Goal: Information Seeking & Learning: Check status

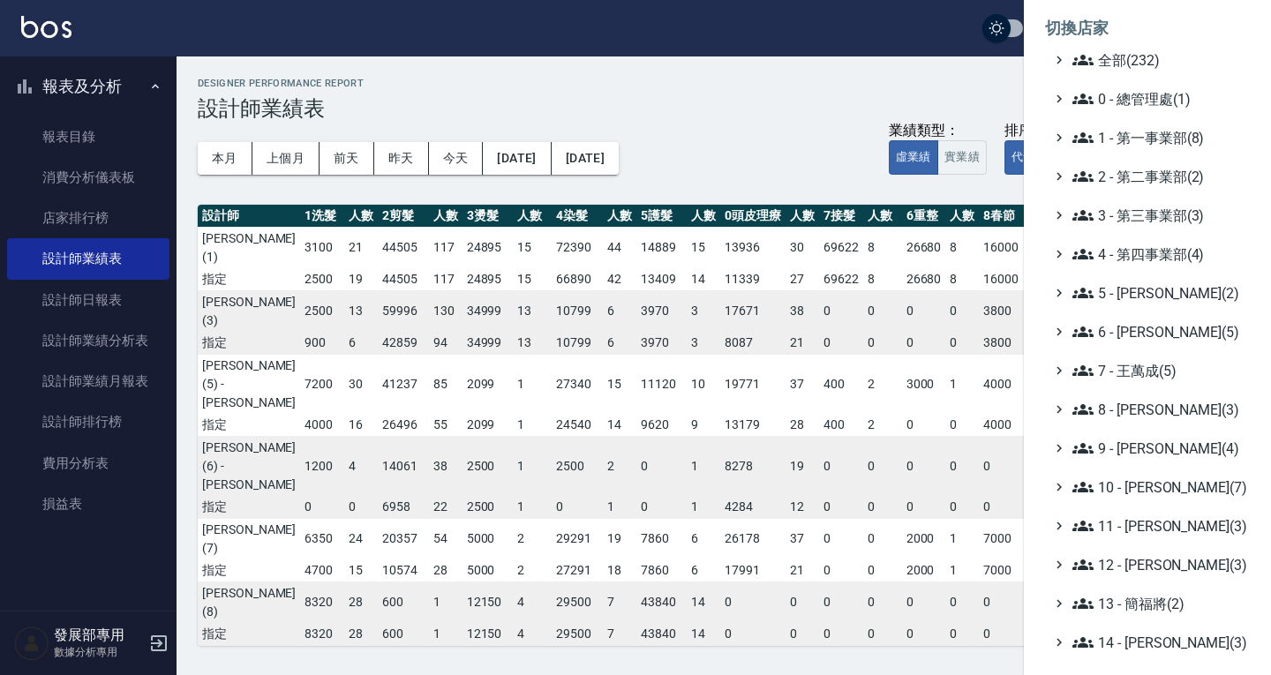
scroll to position [644, 124]
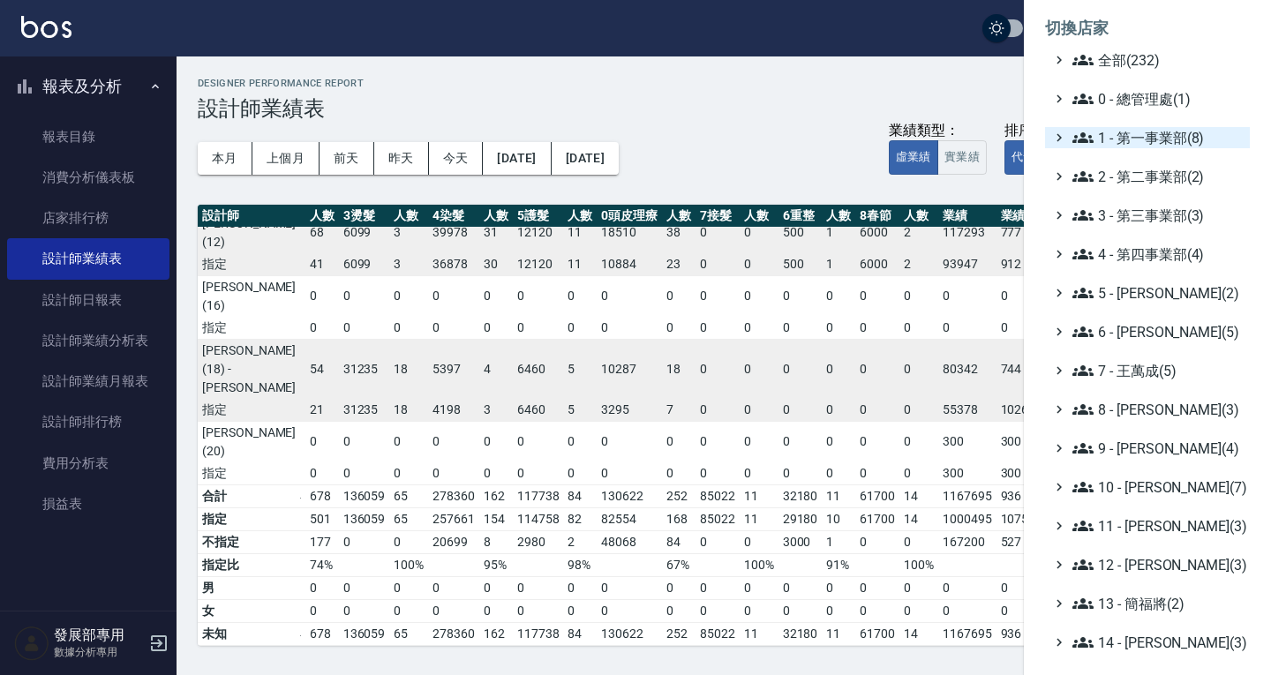
click at [1137, 137] on span "1 - 第一事業部(8)" at bounding box center [1158, 137] width 170 height 21
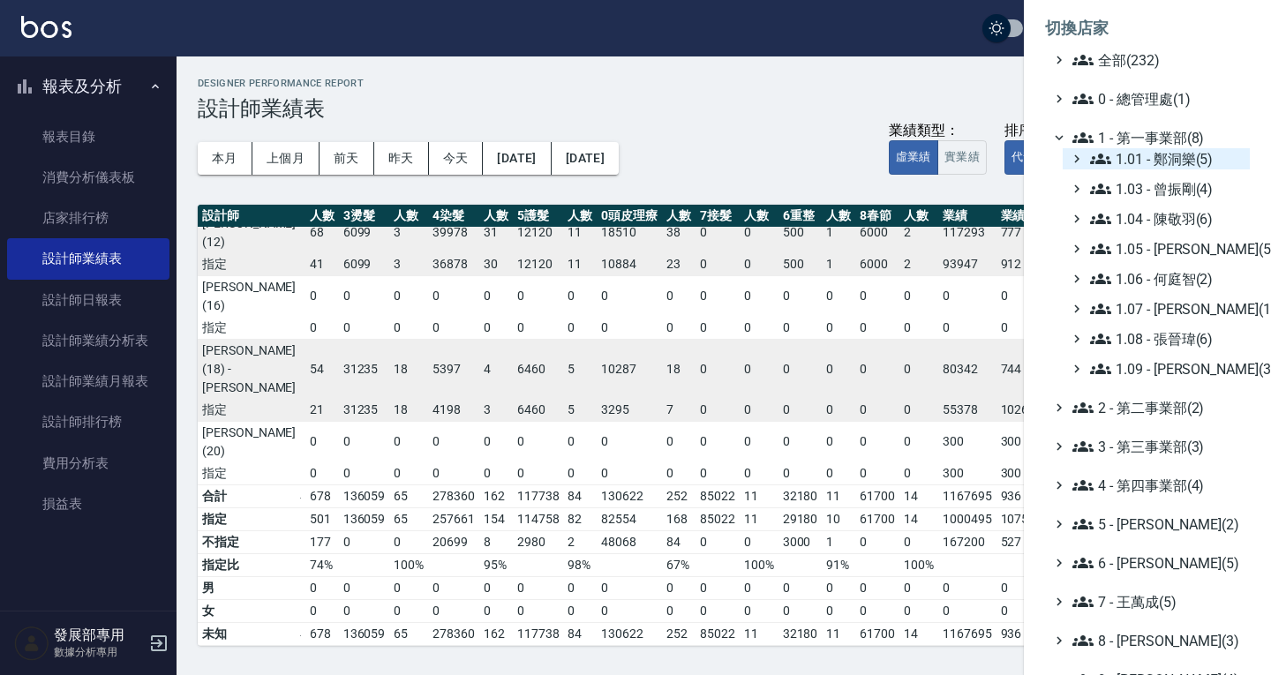
click at [1149, 162] on span "1.01 - 鄭洞樂(5)" at bounding box center [1166, 158] width 153 height 21
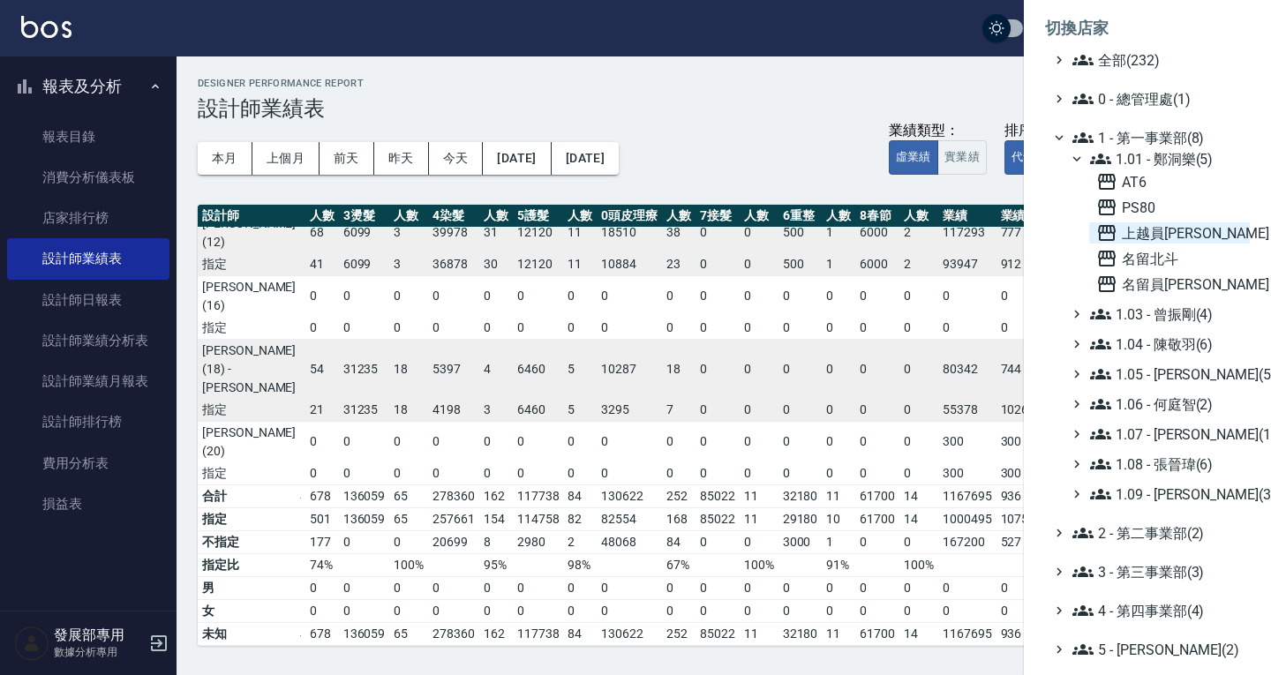
click at [1156, 229] on span "上越員林" at bounding box center [1169, 232] width 147 height 21
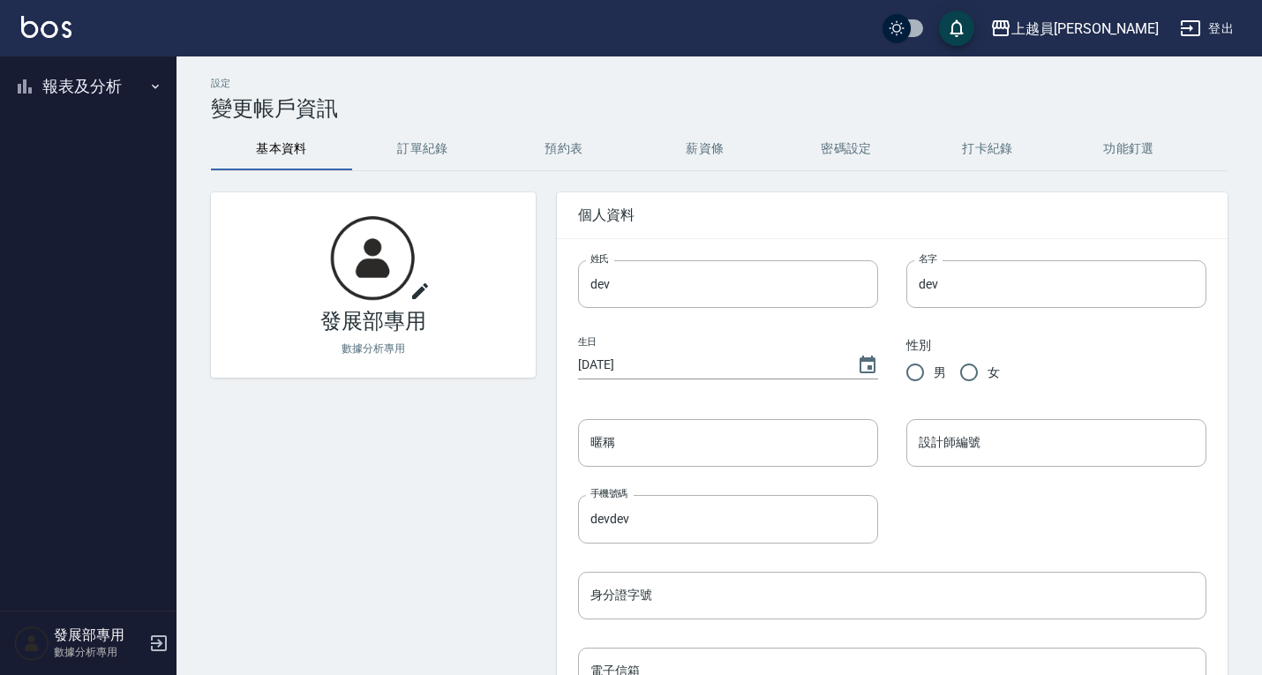
click at [79, 87] on button "報表及分析" at bounding box center [88, 87] width 162 height 46
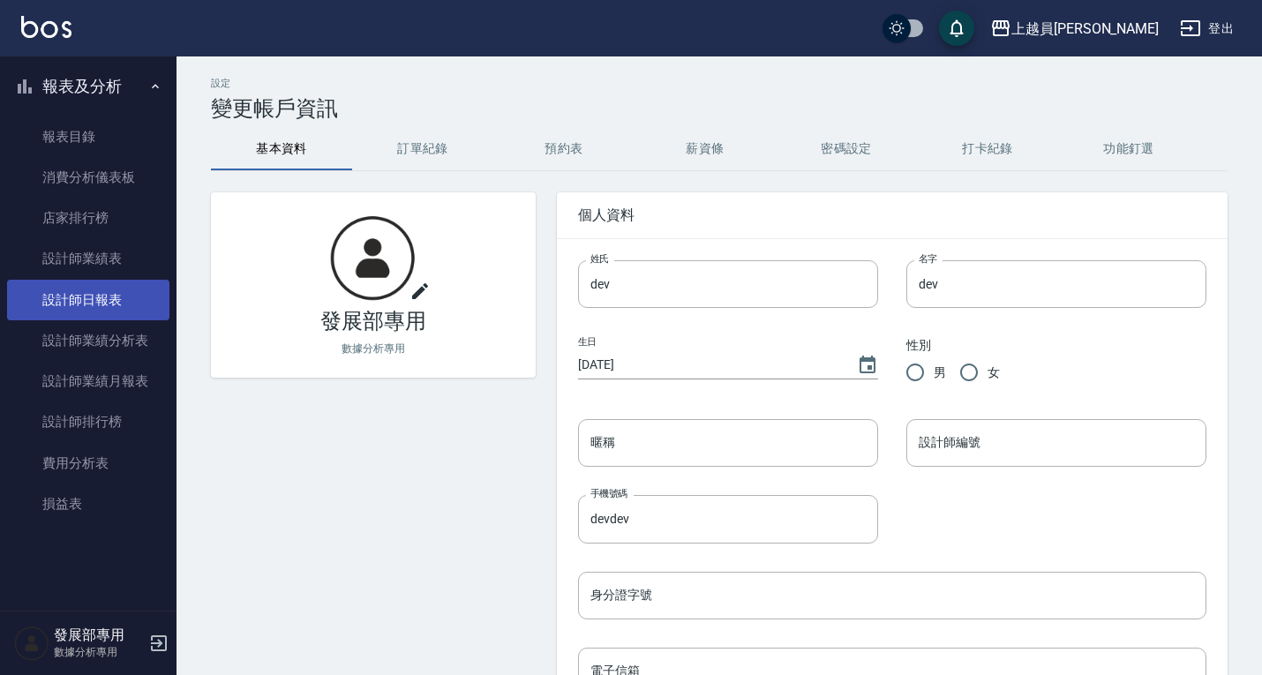
click at [81, 313] on link "設計師日報表" at bounding box center [88, 300] width 162 height 41
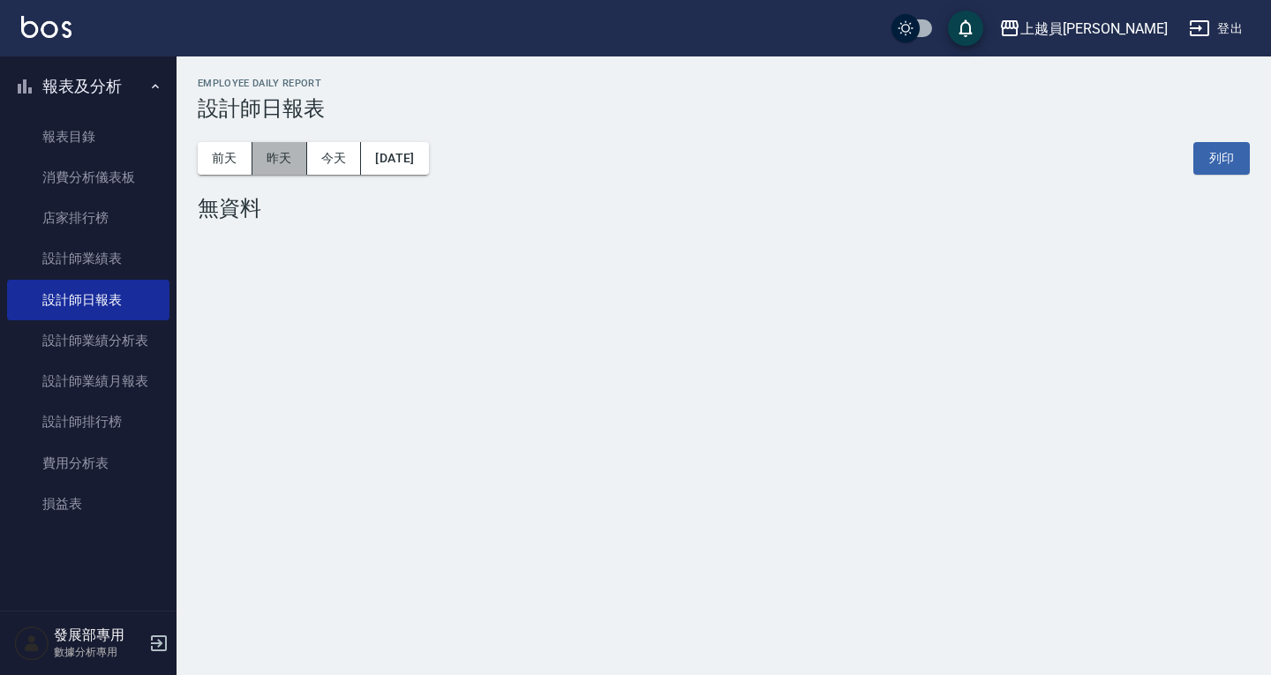
click at [281, 164] on button "昨天" at bounding box center [279, 158] width 55 height 33
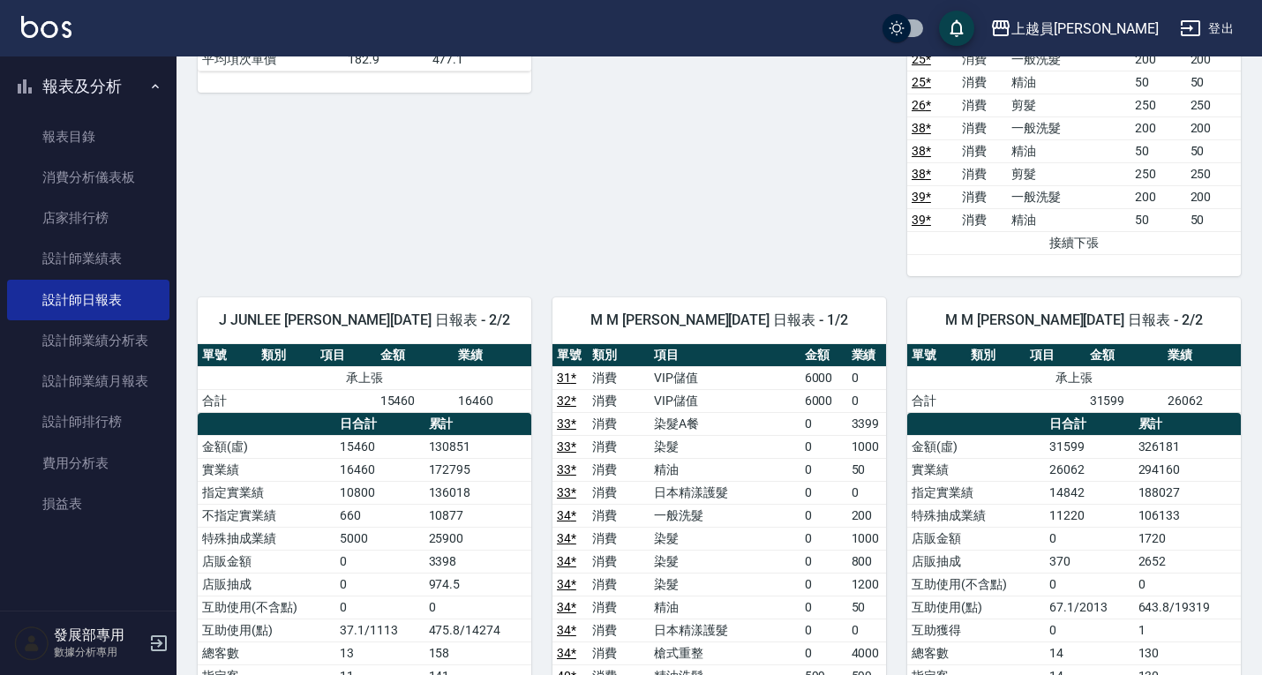
scroll to position [971, 0]
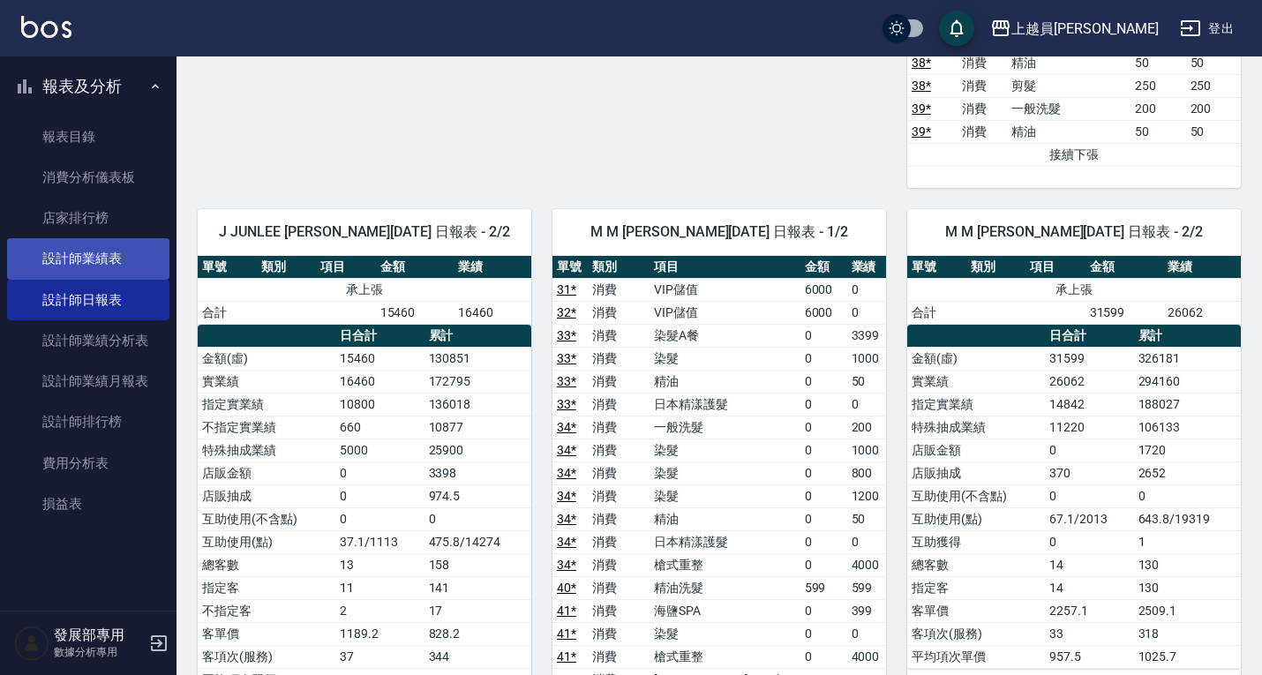
click at [97, 249] on link "設計師業績表" at bounding box center [88, 258] width 162 height 41
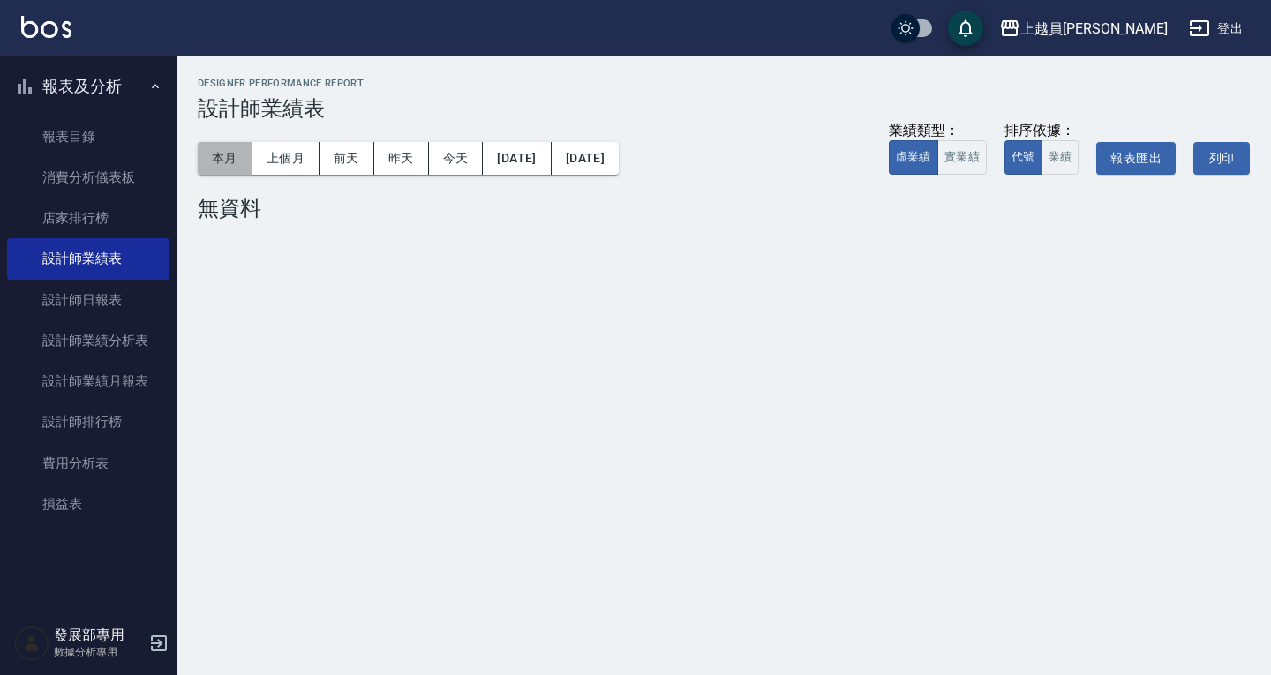
click at [212, 162] on button "本月" at bounding box center [225, 158] width 55 height 33
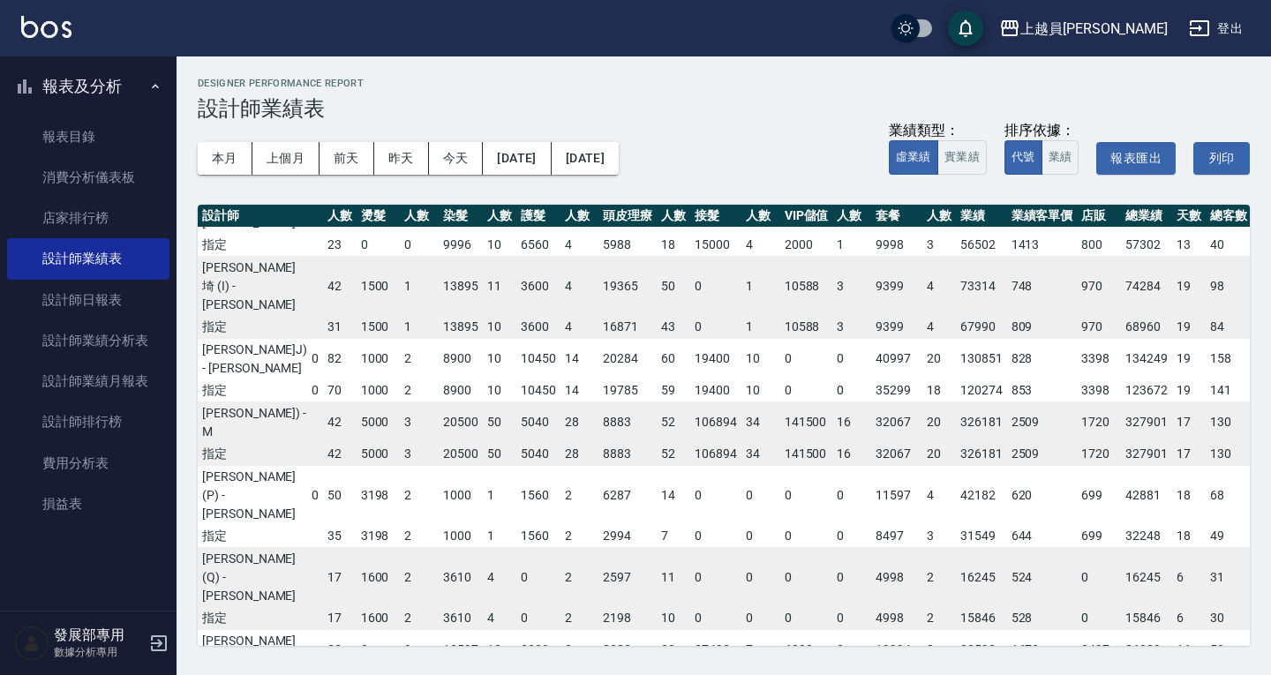
scroll to position [327, 110]
click at [1139, 23] on div "上越員林" at bounding box center [1094, 29] width 147 height 22
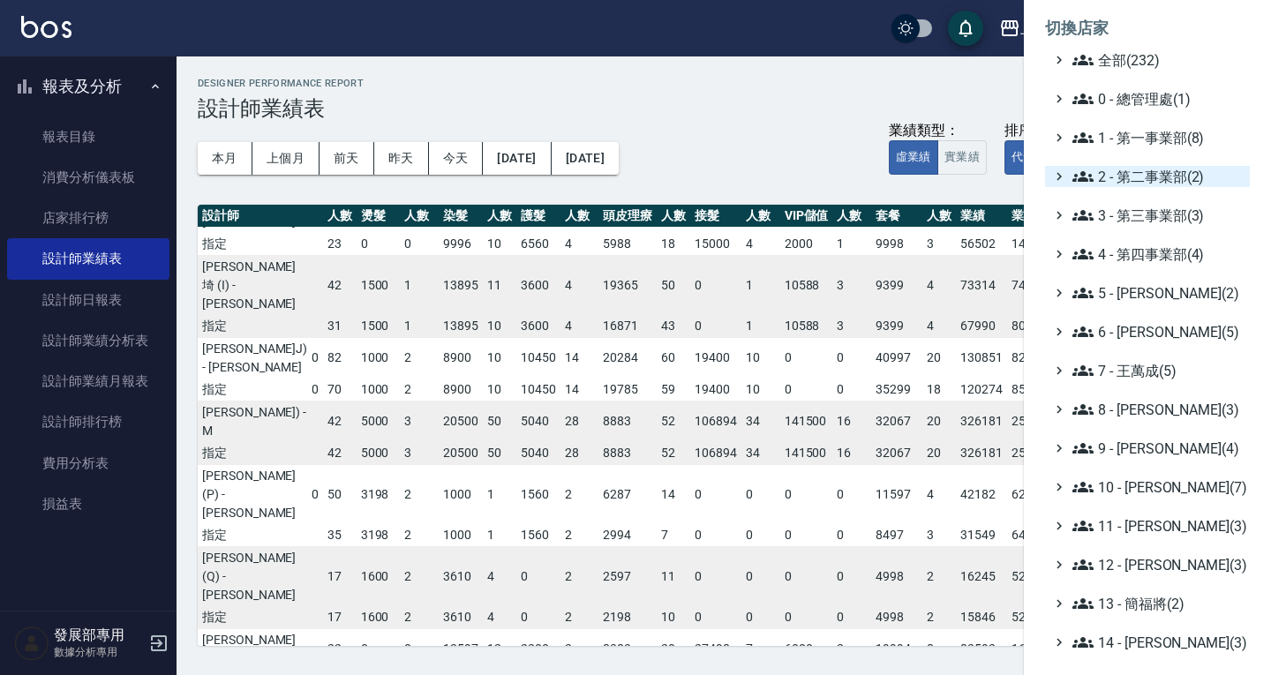
click at [1141, 177] on span "2 - 第二事業部(2)" at bounding box center [1158, 176] width 170 height 21
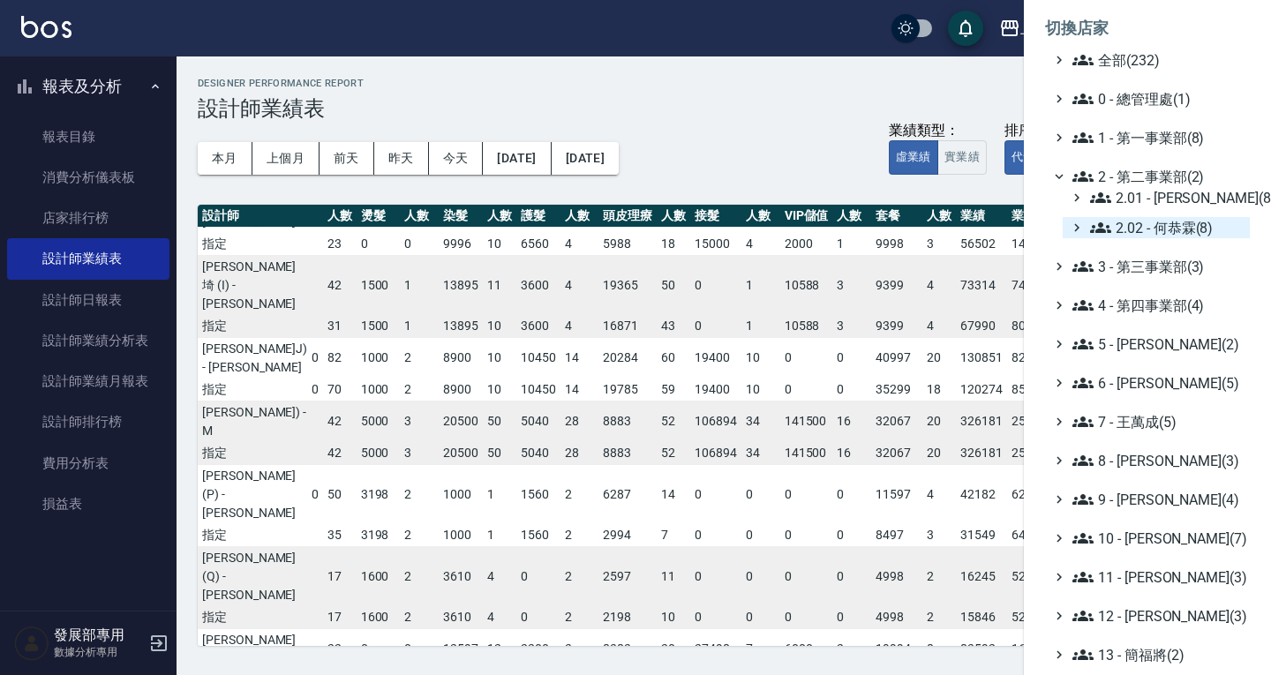
click at [1145, 220] on span "2.02 - 何恭霖(8)" at bounding box center [1166, 227] width 153 height 21
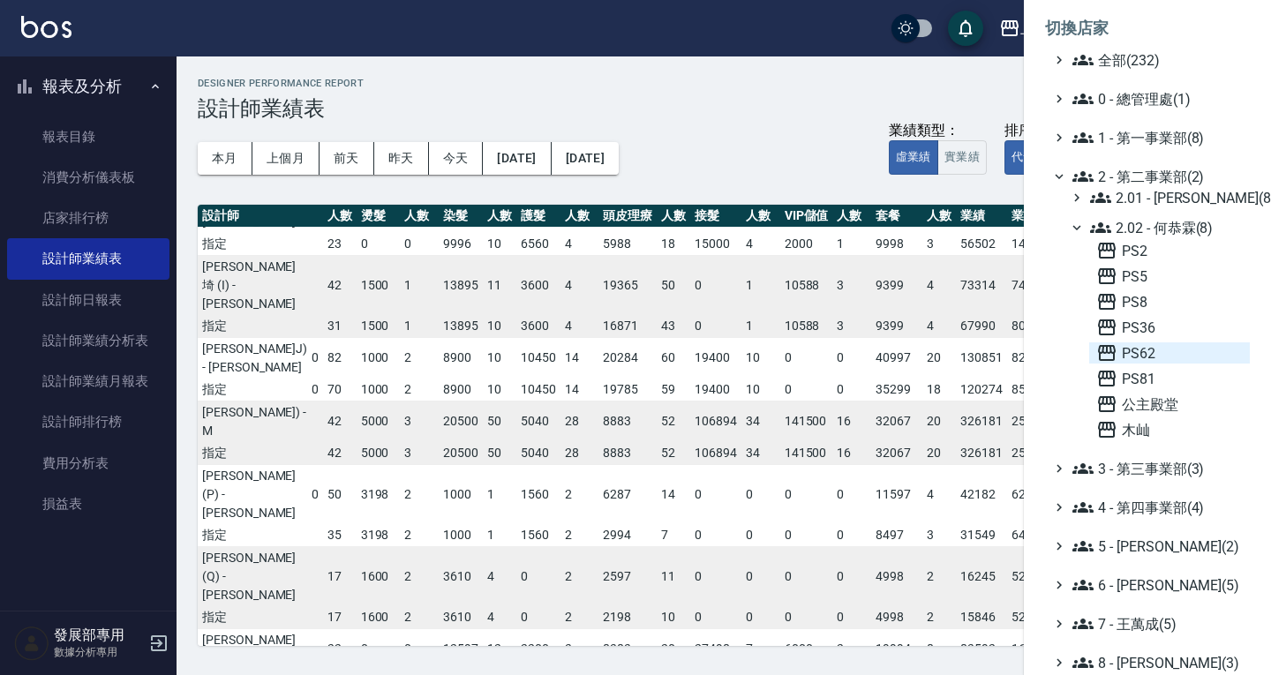
click at [1149, 343] on span "PS62" at bounding box center [1169, 353] width 147 height 21
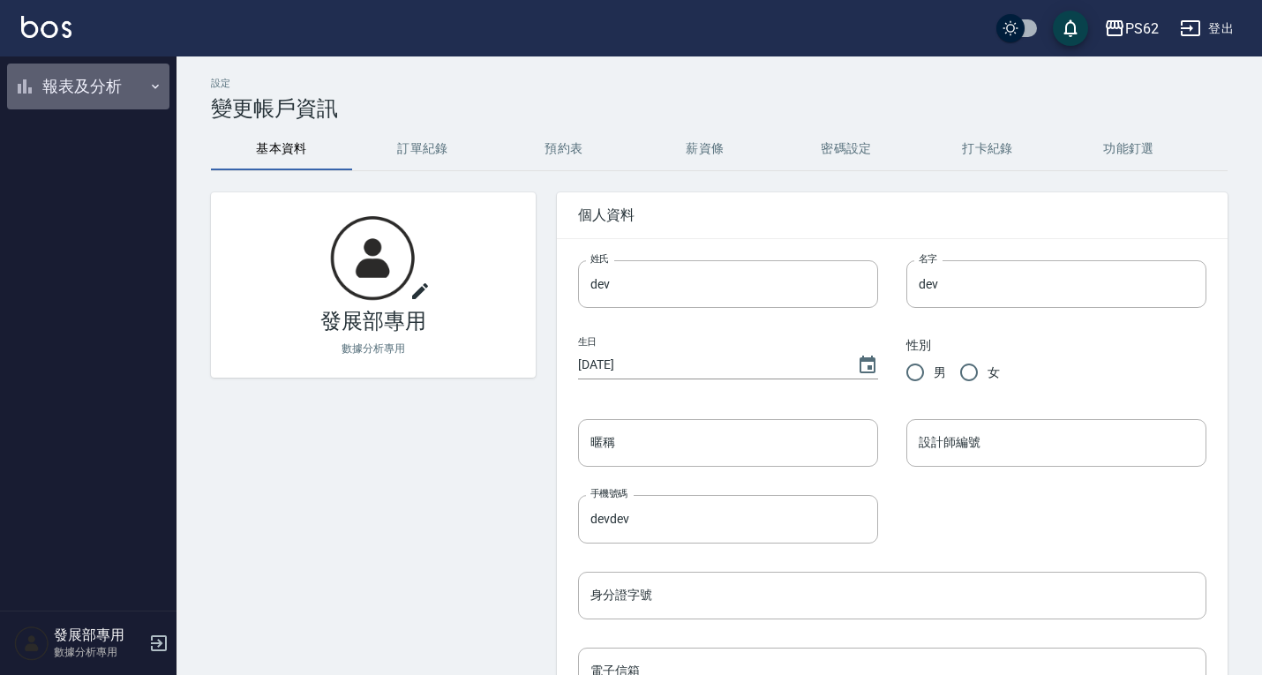
click at [87, 81] on button "報表及分析" at bounding box center [88, 87] width 162 height 46
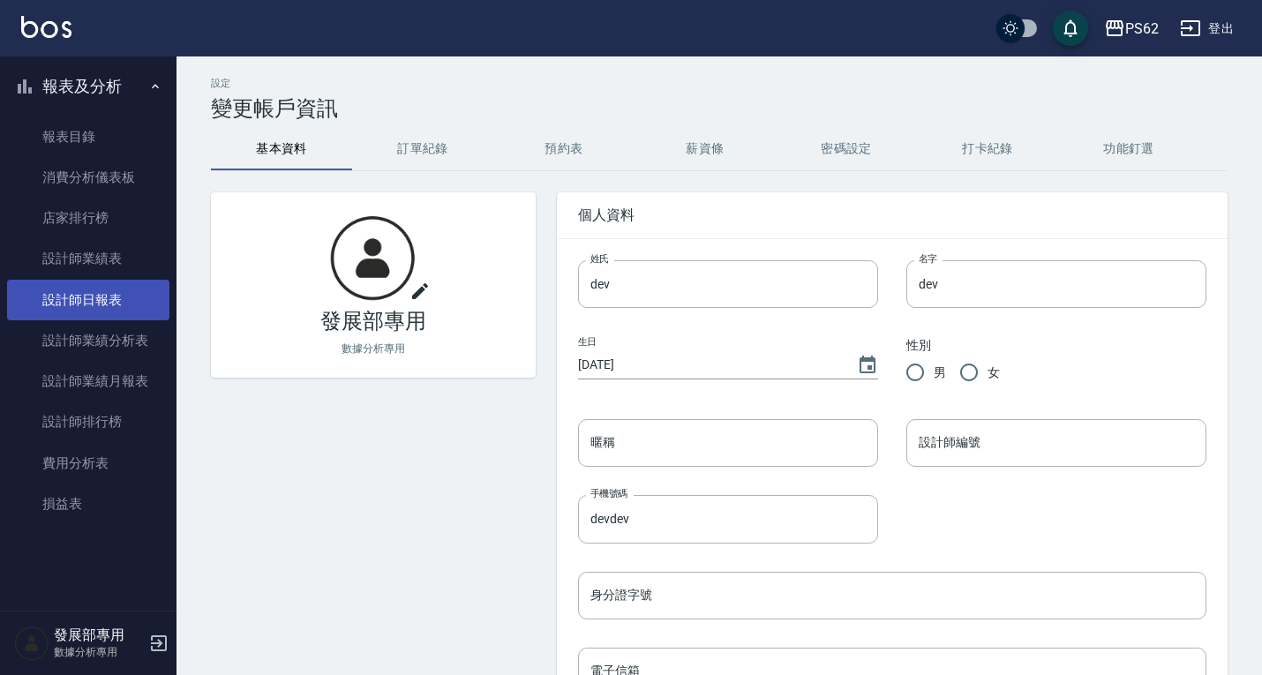
click at [149, 296] on link "設計師日報表" at bounding box center [88, 300] width 162 height 41
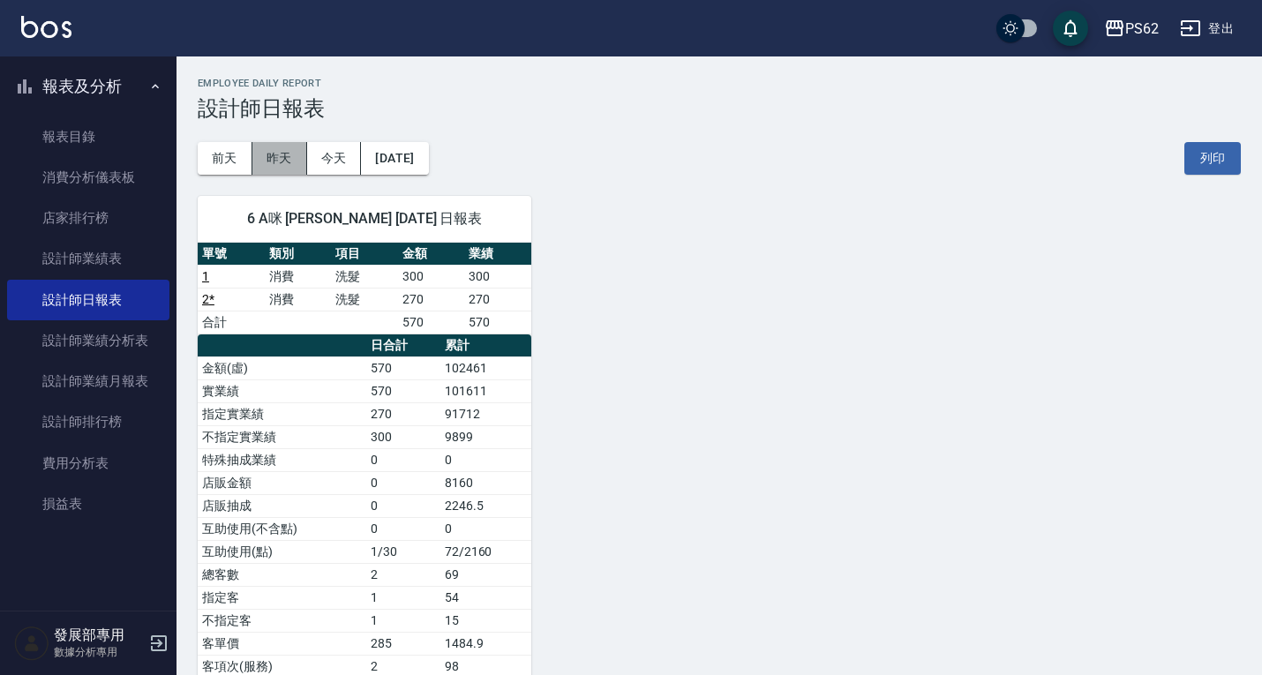
click at [298, 153] on button "昨天" at bounding box center [279, 158] width 55 height 33
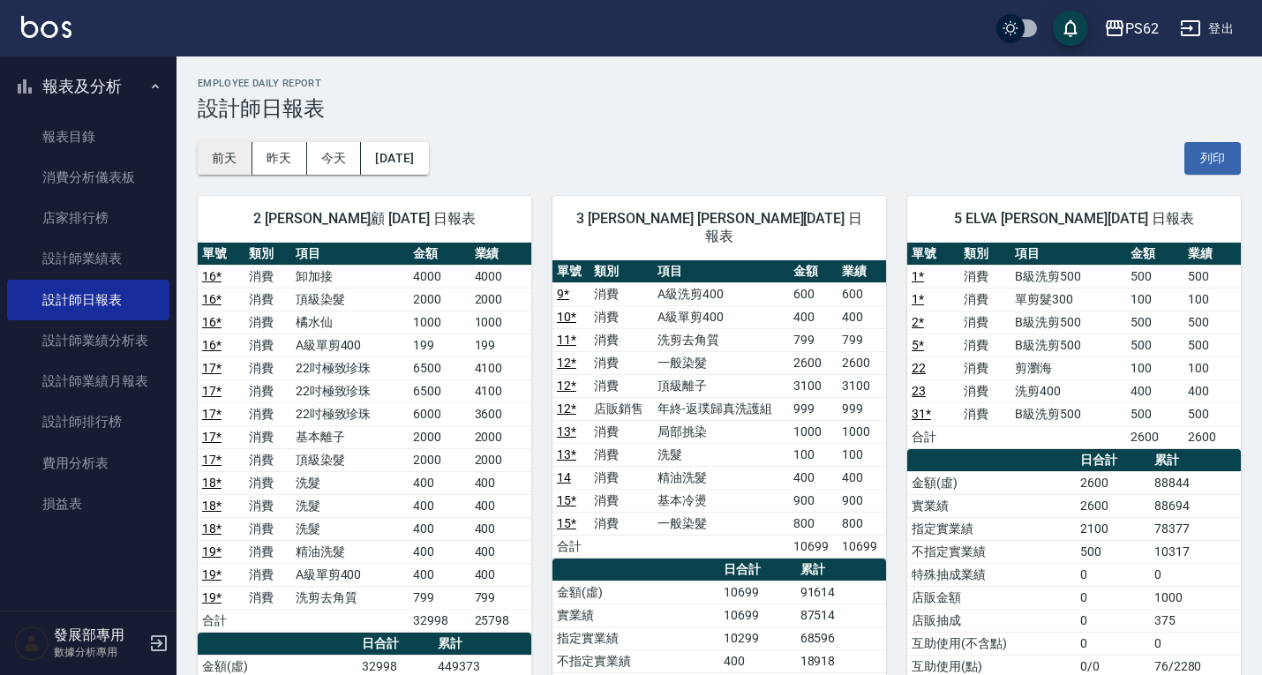
click at [231, 161] on button "前天" at bounding box center [225, 158] width 55 height 33
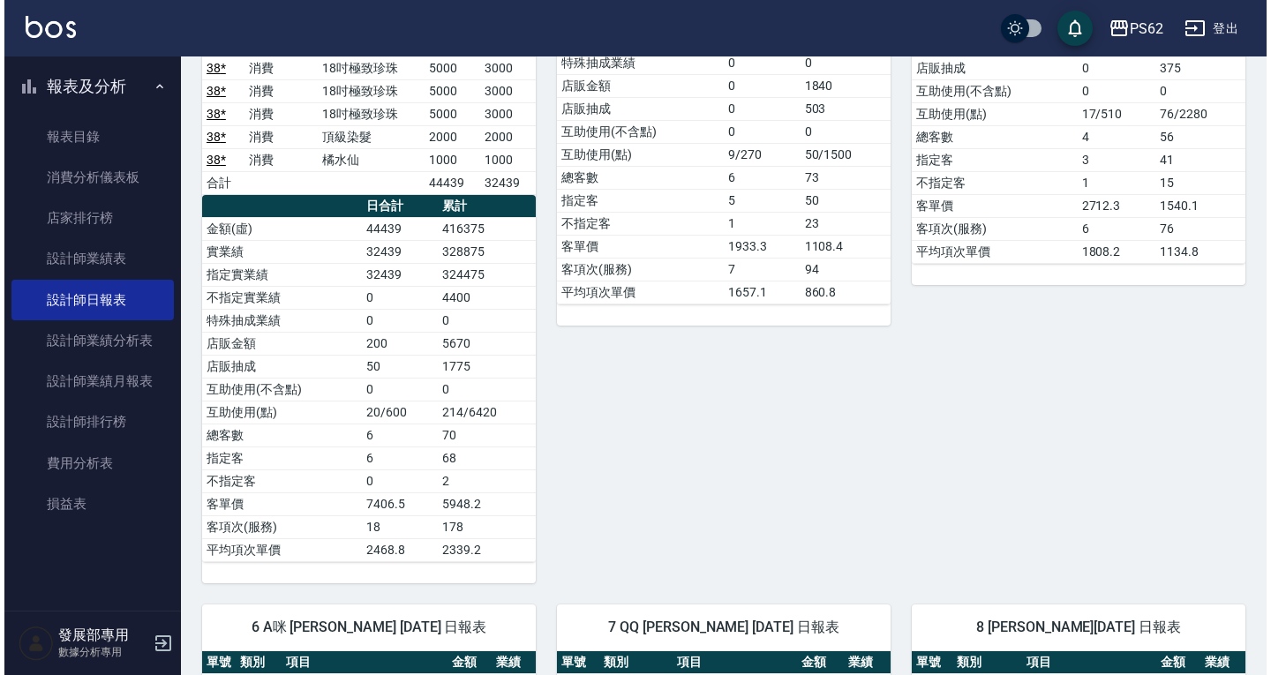
scroll to position [177, 0]
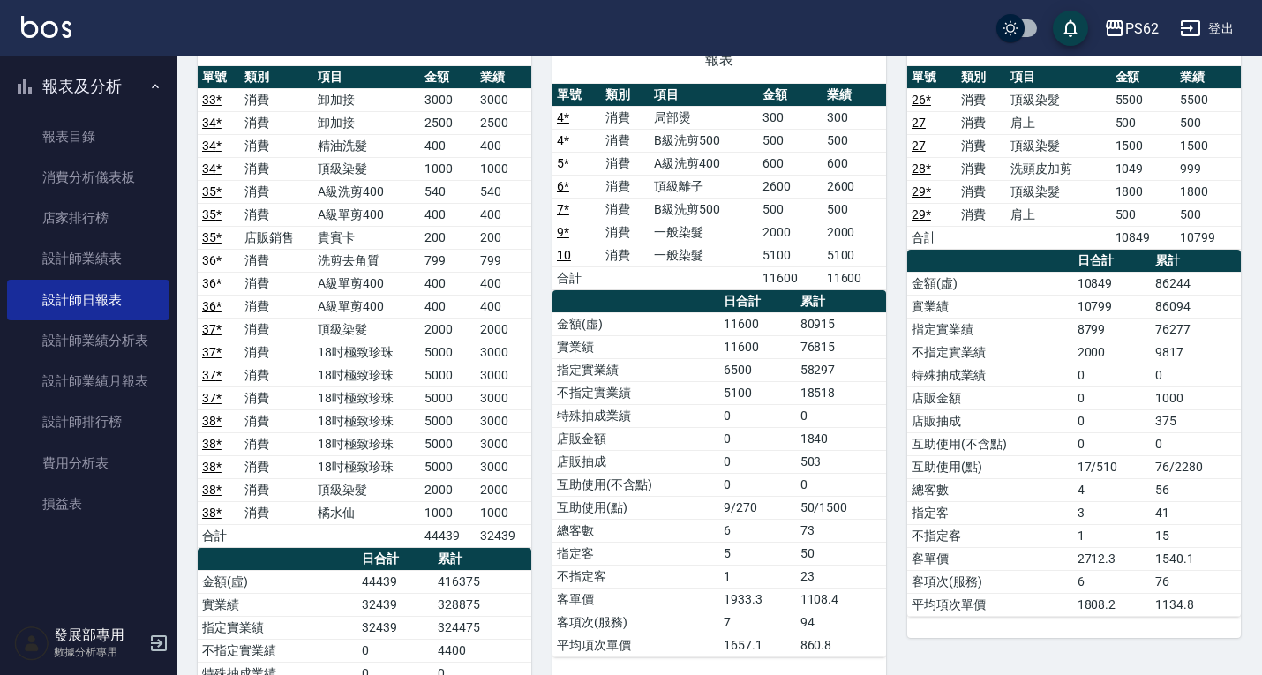
click at [1097, 33] on div "PS62 登出" at bounding box center [631, 28] width 1262 height 57
click at [1103, 33] on button "PS62" at bounding box center [1131, 29] width 69 height 36
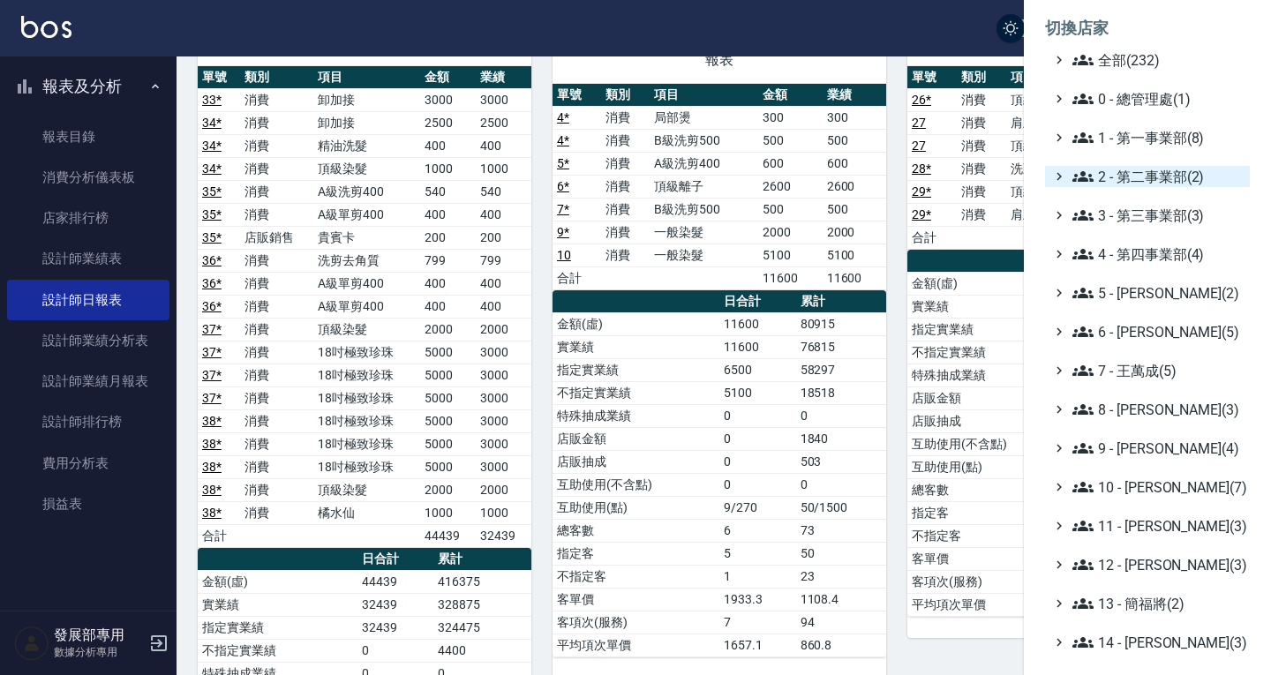
click at [1142, 177] on span "2 - 第二事業部(2)" at bounding box center [1158, 176] width 170 height 21
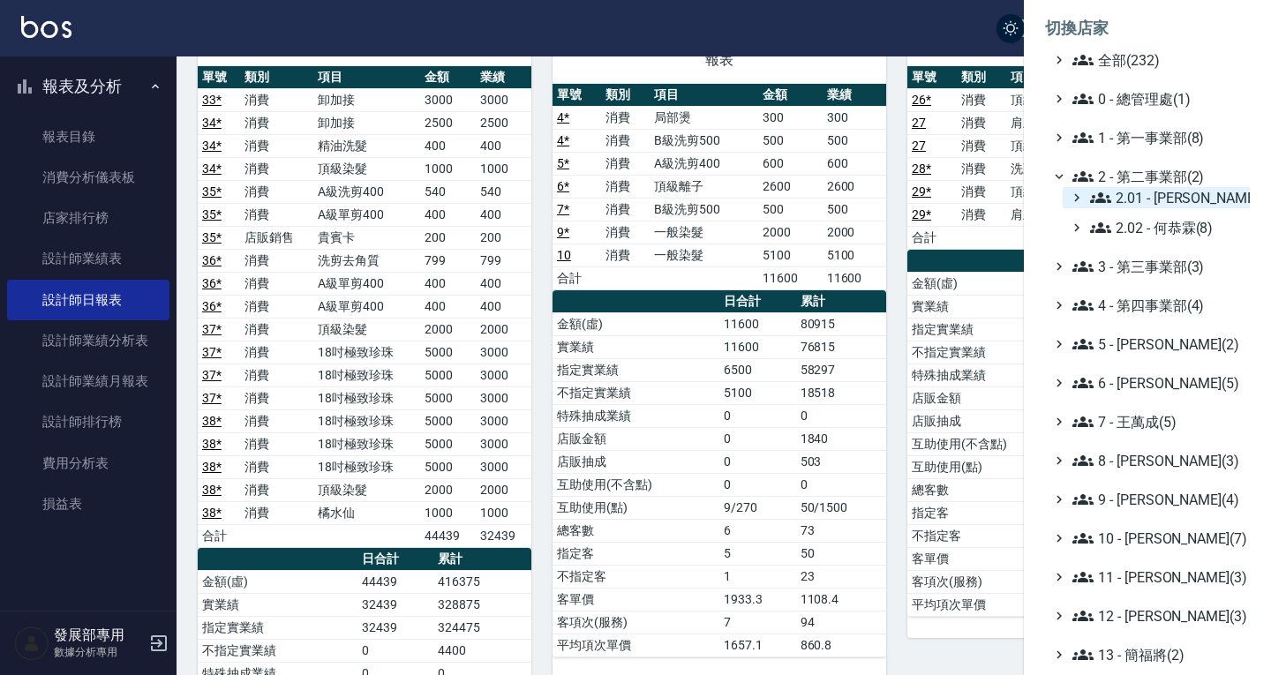
click at [1158, 190] on span "2.01 - 李思敏(8)" at bounding box center [1166, 197] width 153 height 21
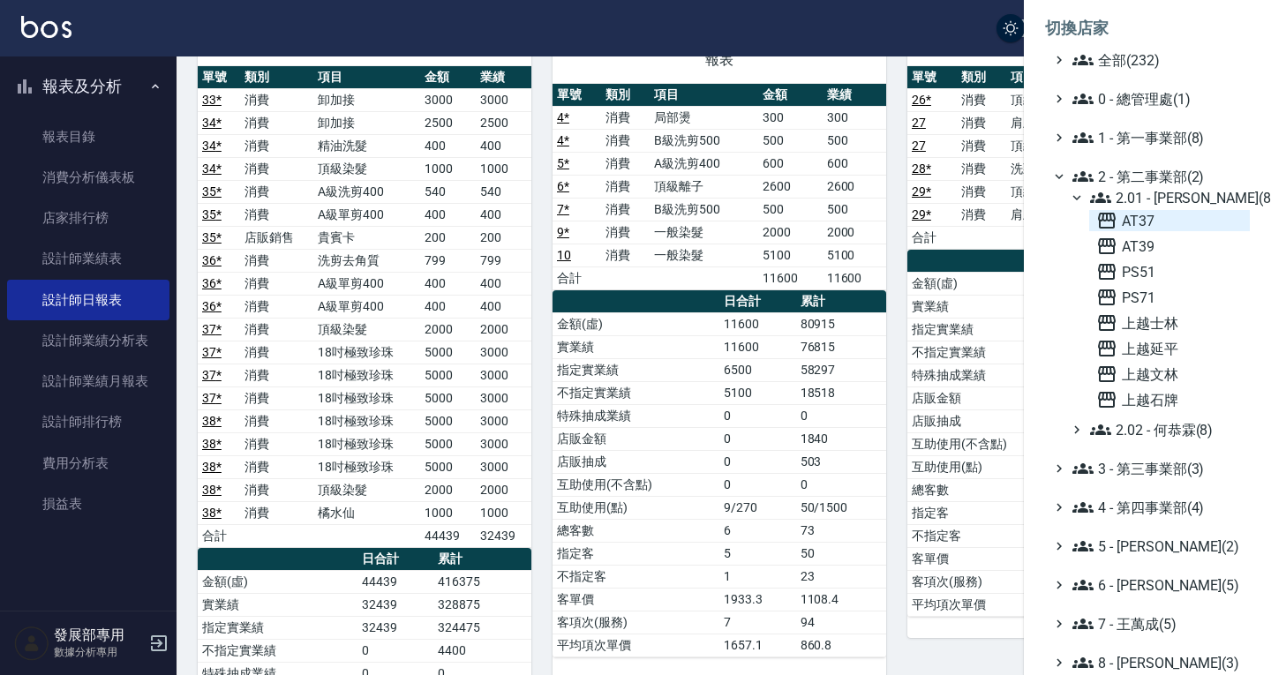
click at [1158, 218] on span "AT37" at bounding box center [1169, 220] width 147 height 21
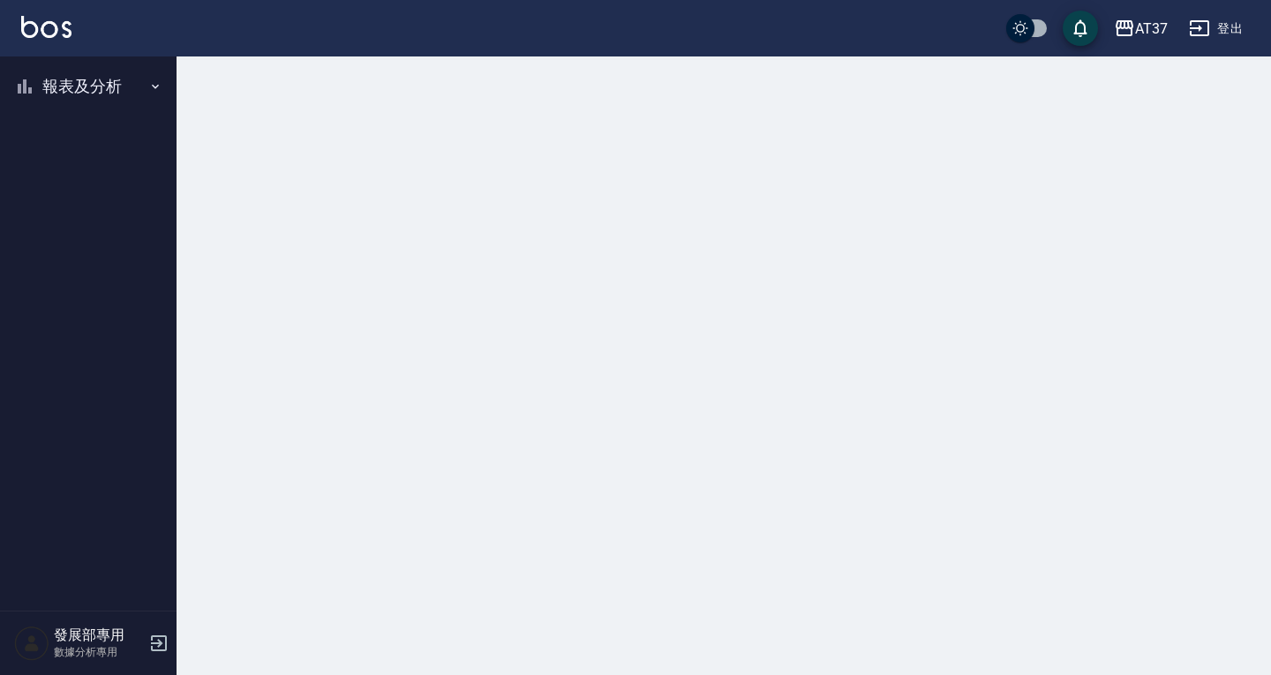
click at [99, 87] on button "報表及分析" at bounding box center [88, 87] width 162 height 46
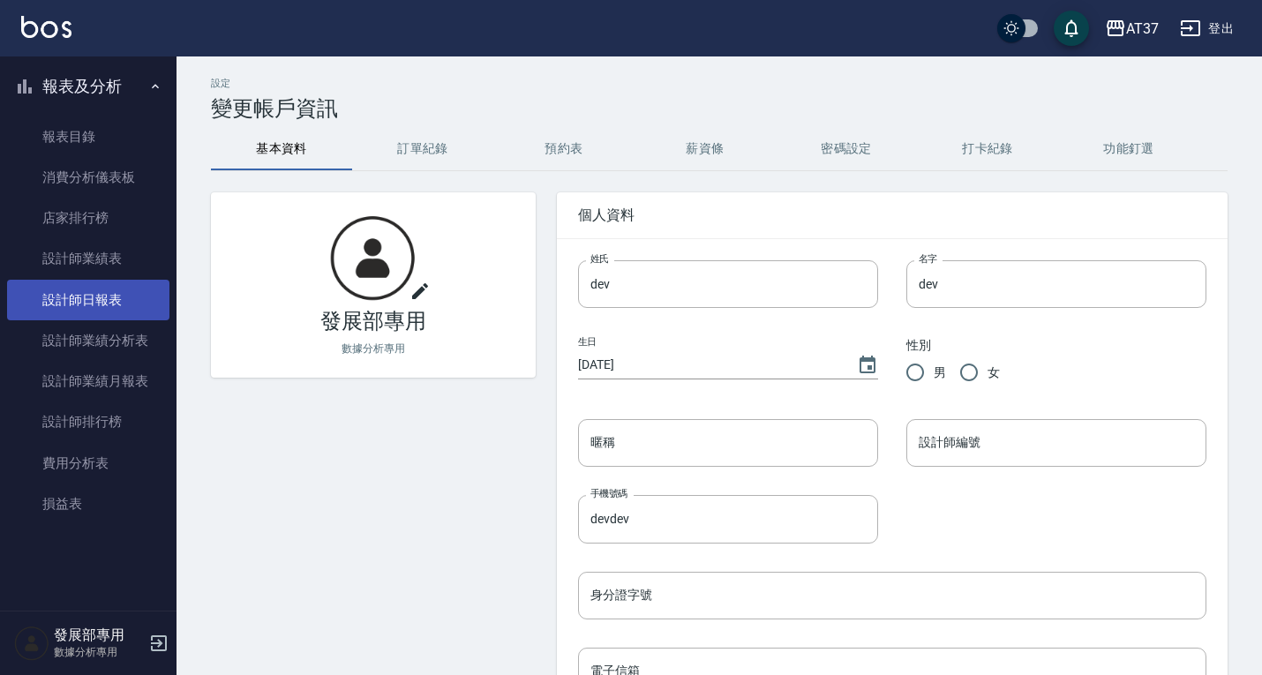
click at [127, 293] on link "設計師日報表" at bounding box center [88, 300] width 162 height 41
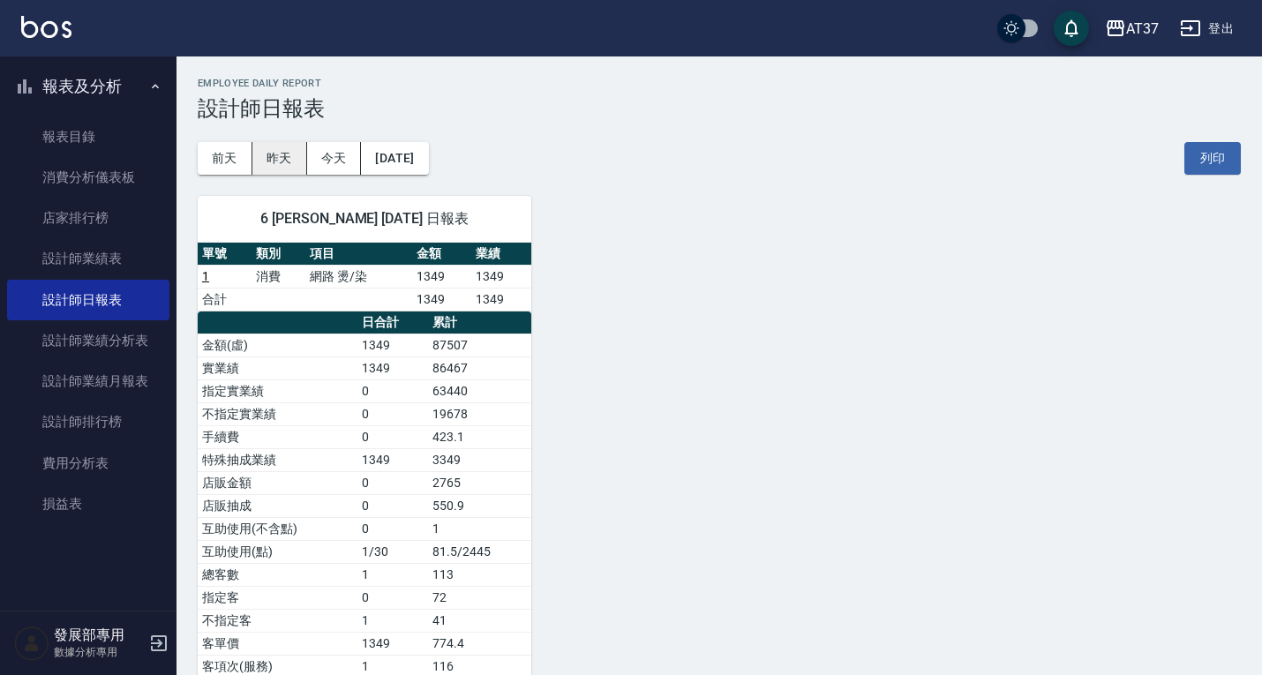
click at [272, 169] on button "昨天" at bounding box center [279, 158] width 55 height 33
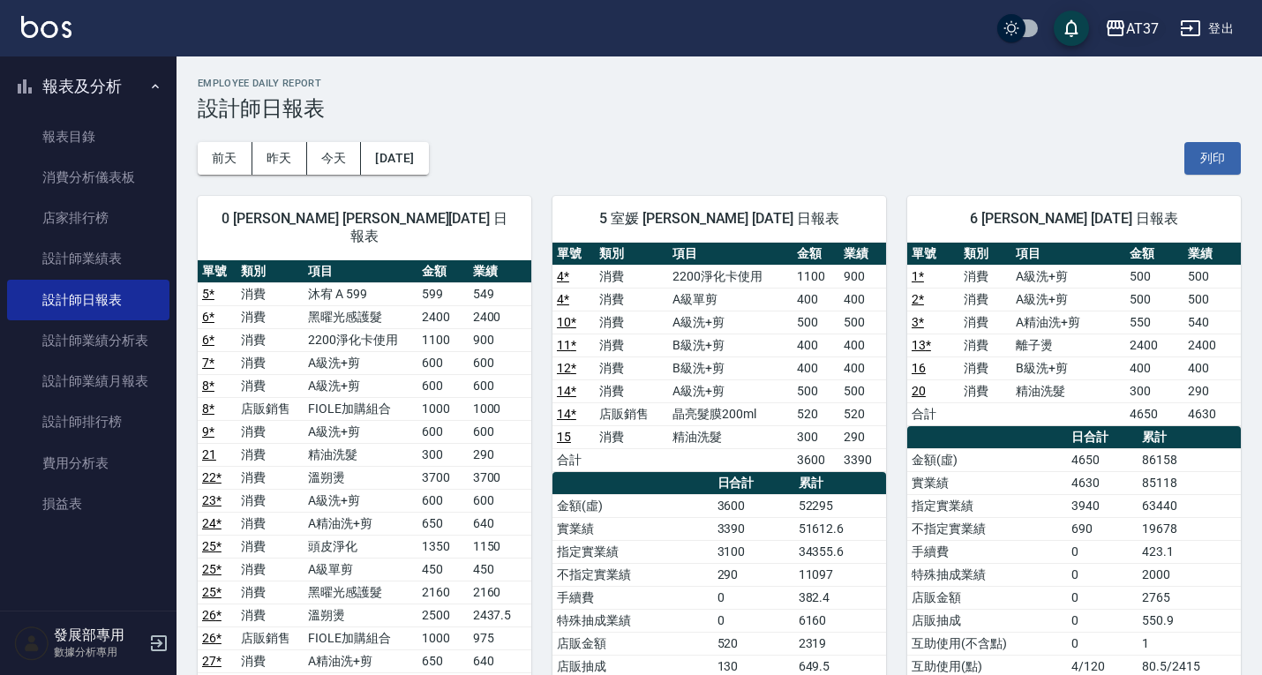
click at [1130, 41] on button "AT37" at bounding box center [1132, 29] width 68 height 36
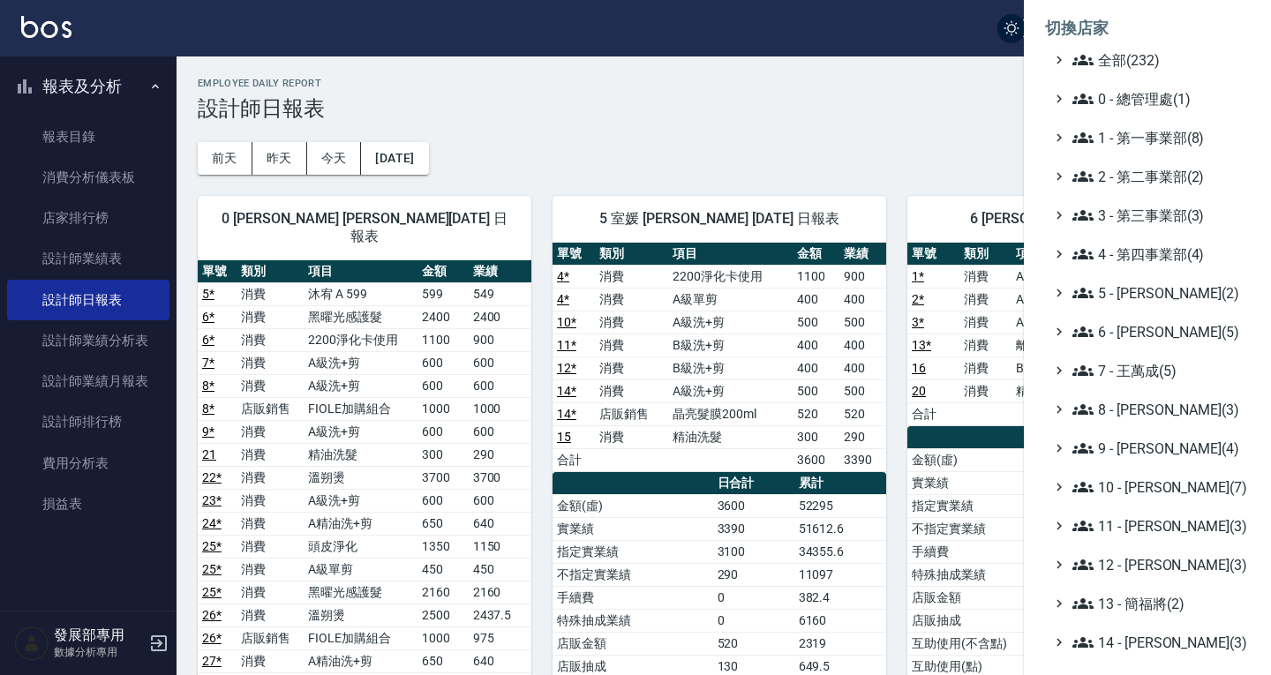
click at [622, 142] on div at bounding box center [635, 337] width 1271 height 675
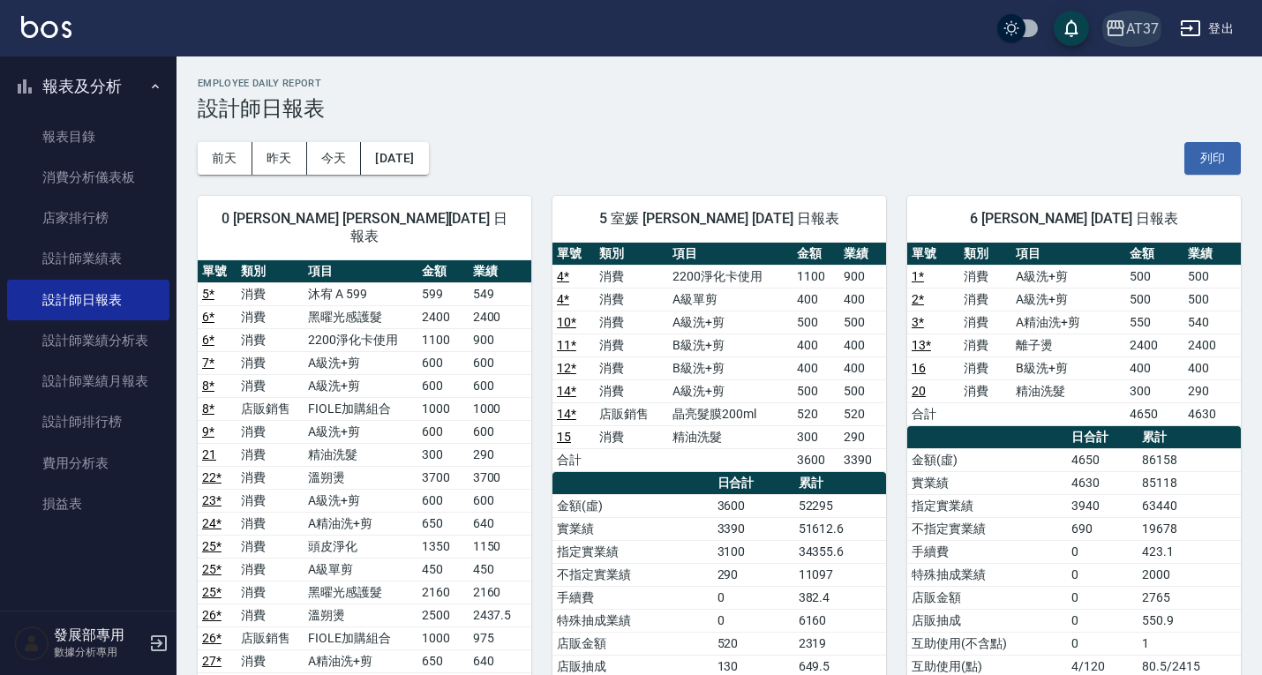
click at [1128, 38] on div "AT37" at bounding box center [1143, 29] width 33 height 22
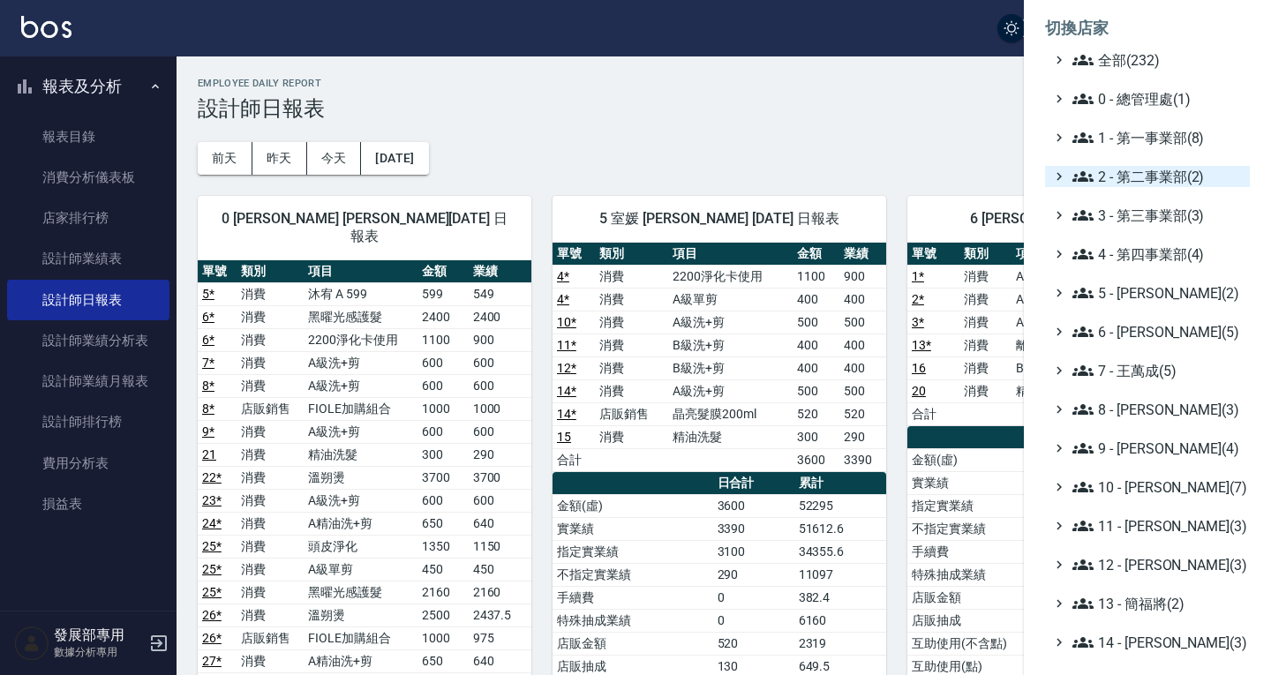
click at [1143, 172] on span "2 - 第二事業部(2)" at bounding box center [1158, 176] width 170 height 21
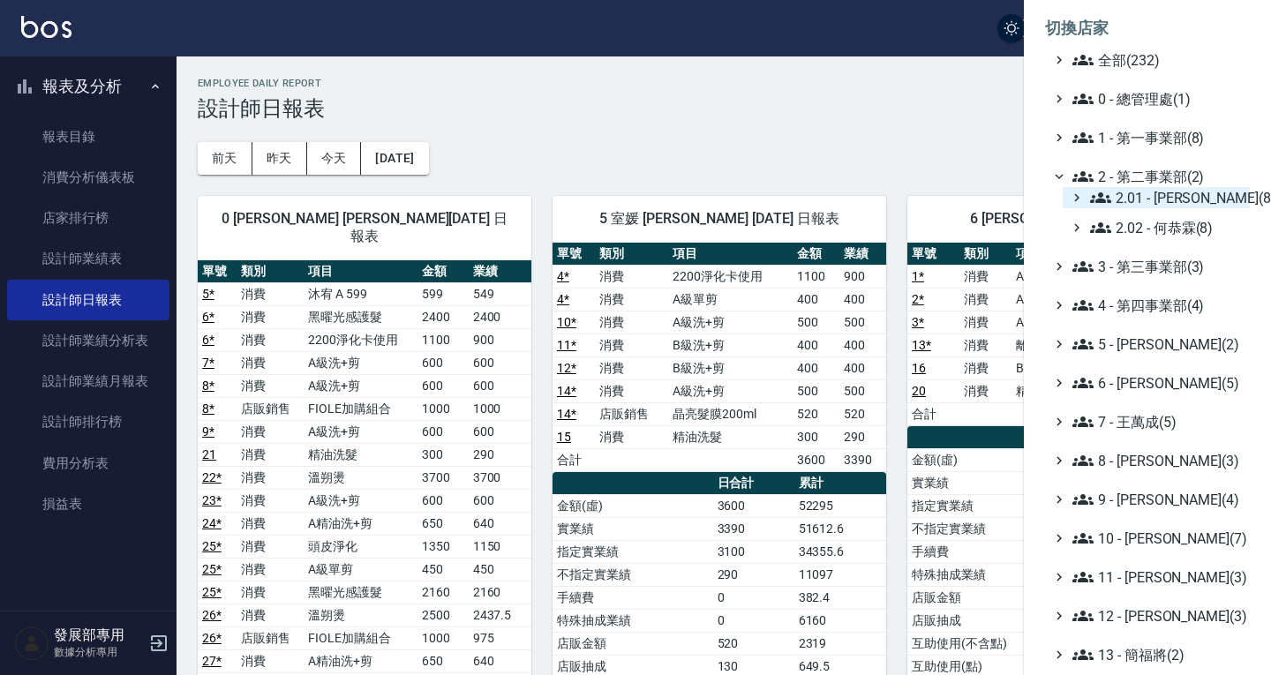
click at [1142, 201] on span "2.01 - [PERSON_NAME](8)" at bounding box center [1166, 197] width 153 height 21
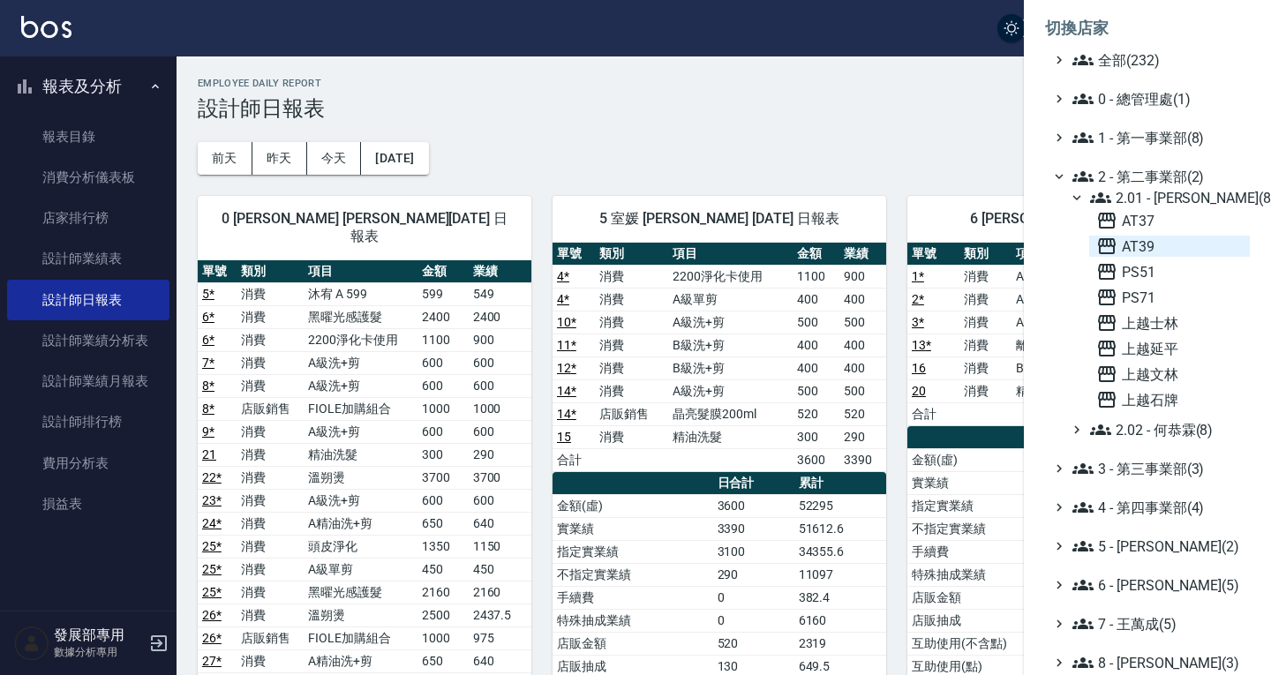
click at [1144, 246] on span "AT39" at bounding box center [1169, 246] width 147 height 21
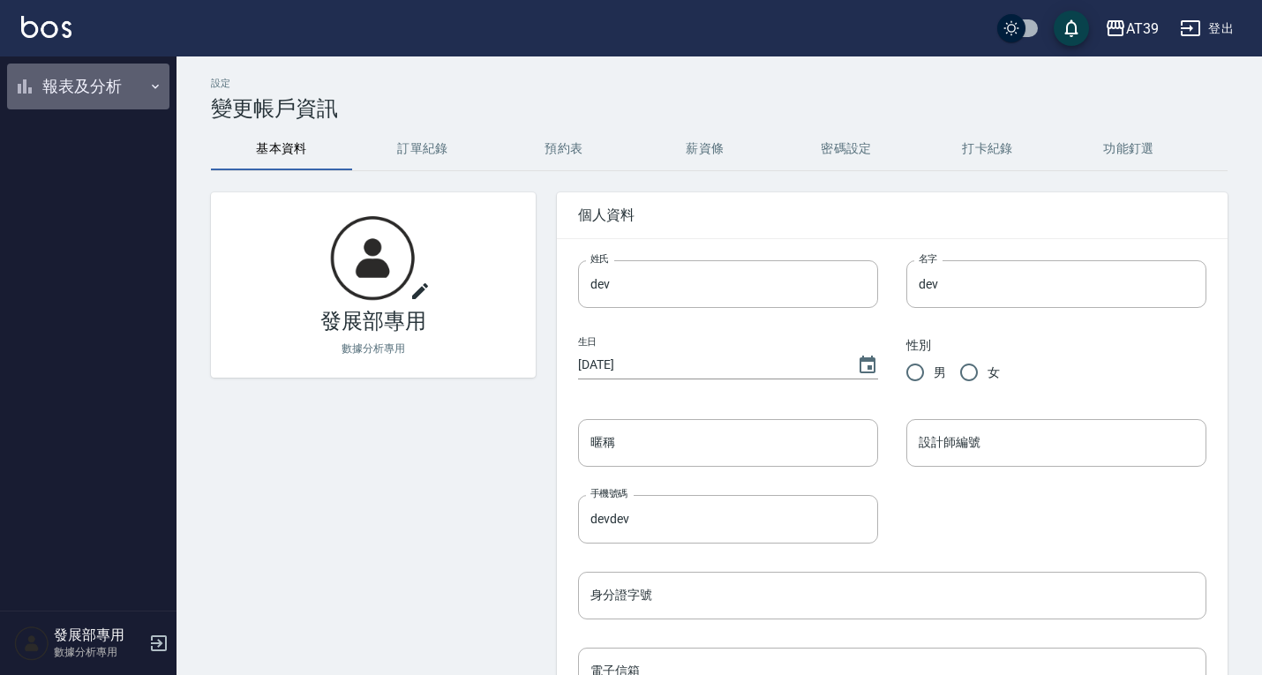
click at [80, 92] on button "報表及分析" at bounding box center [88, 87] width 162 height 46
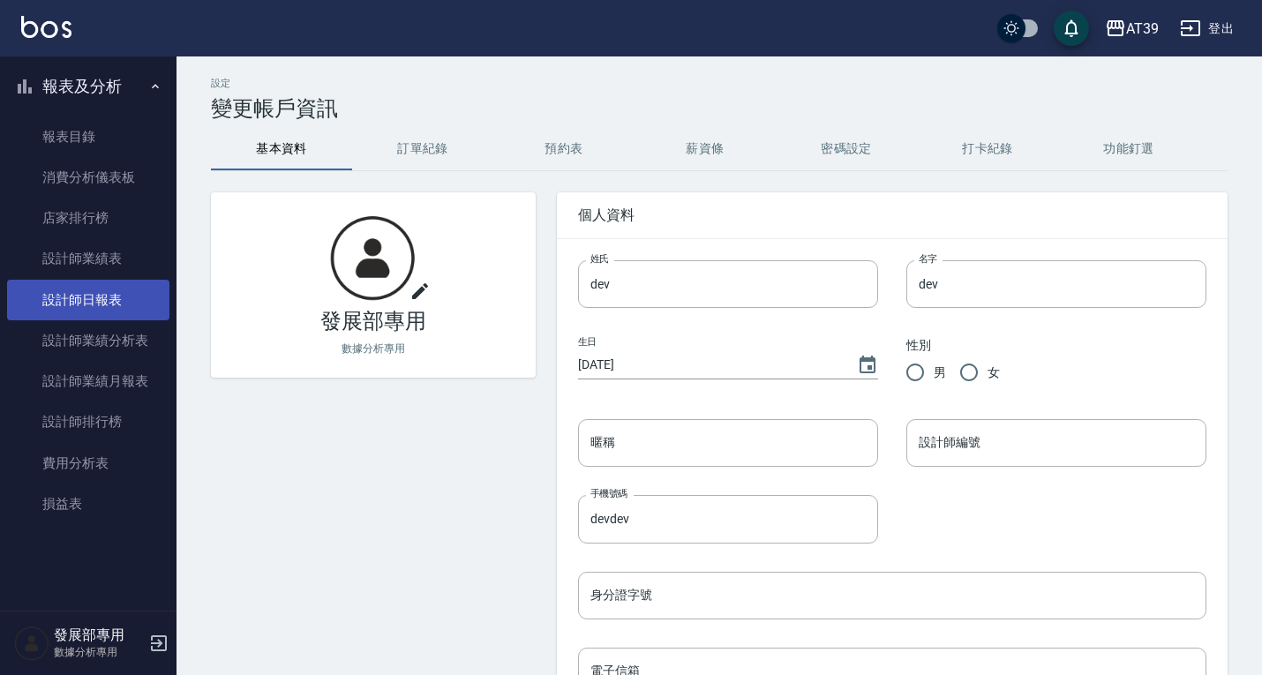
click at [129, 313] on link "設計師日報表" at bounding box center [88, 300] width 162 height 41
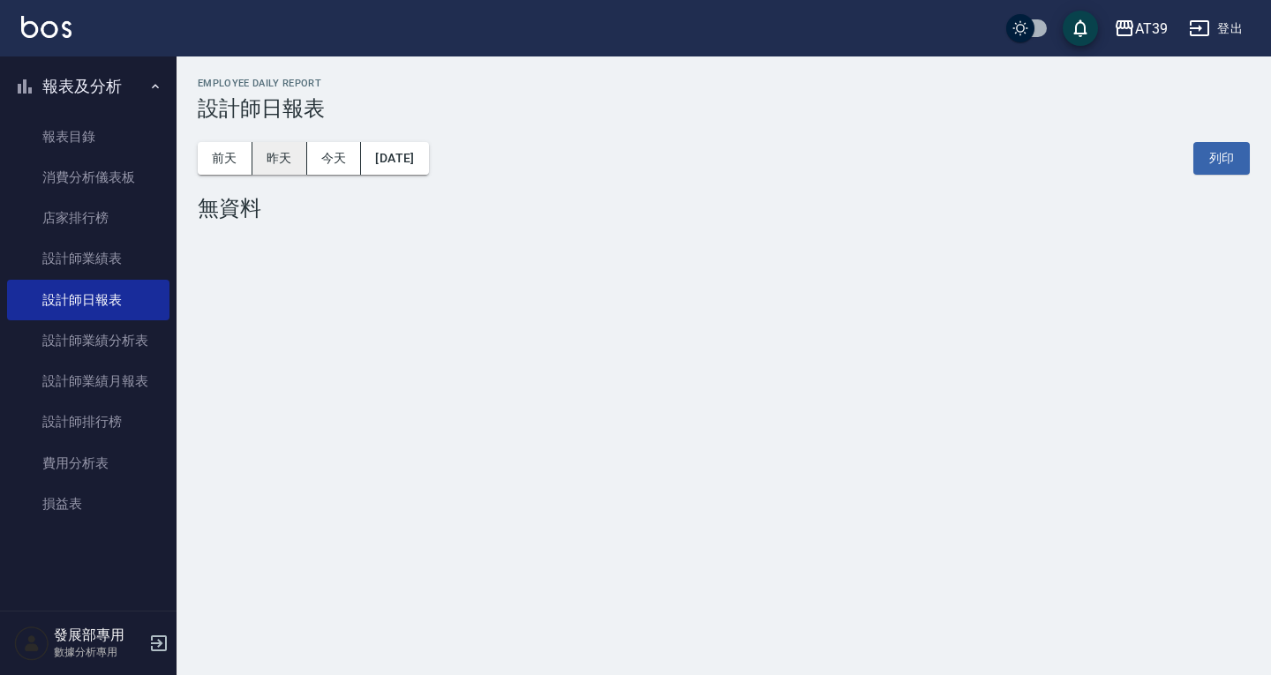
click at [271, 150] on button "昨天" at bounding box center [279, 158] width 55 height 33
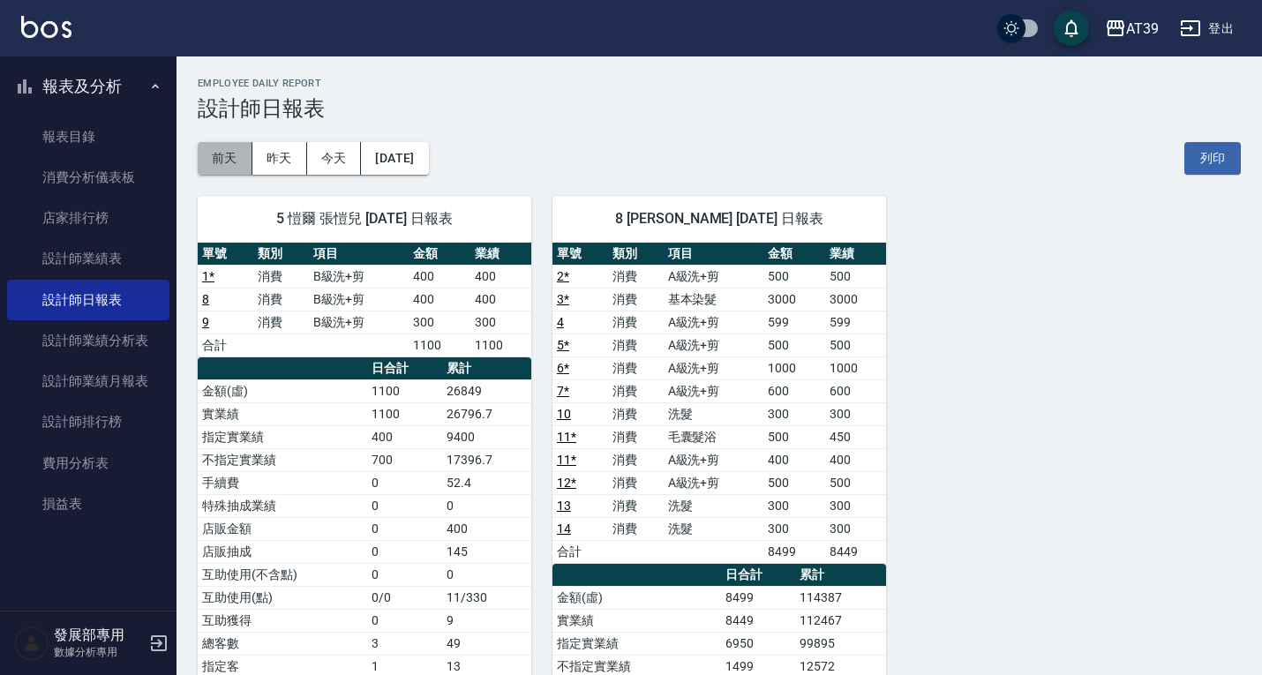
click at [239, 159] on button "前天" at bounding box center [225, 158] width 55 height 33
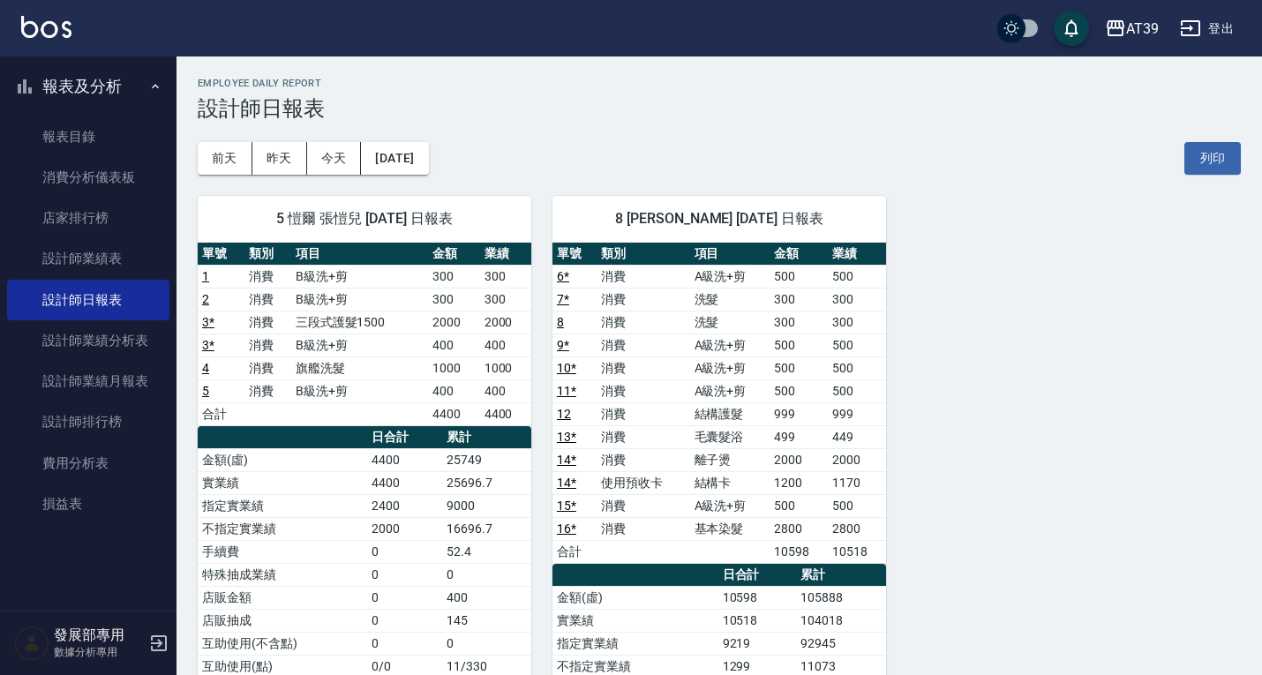
scroll to position [88, 0]
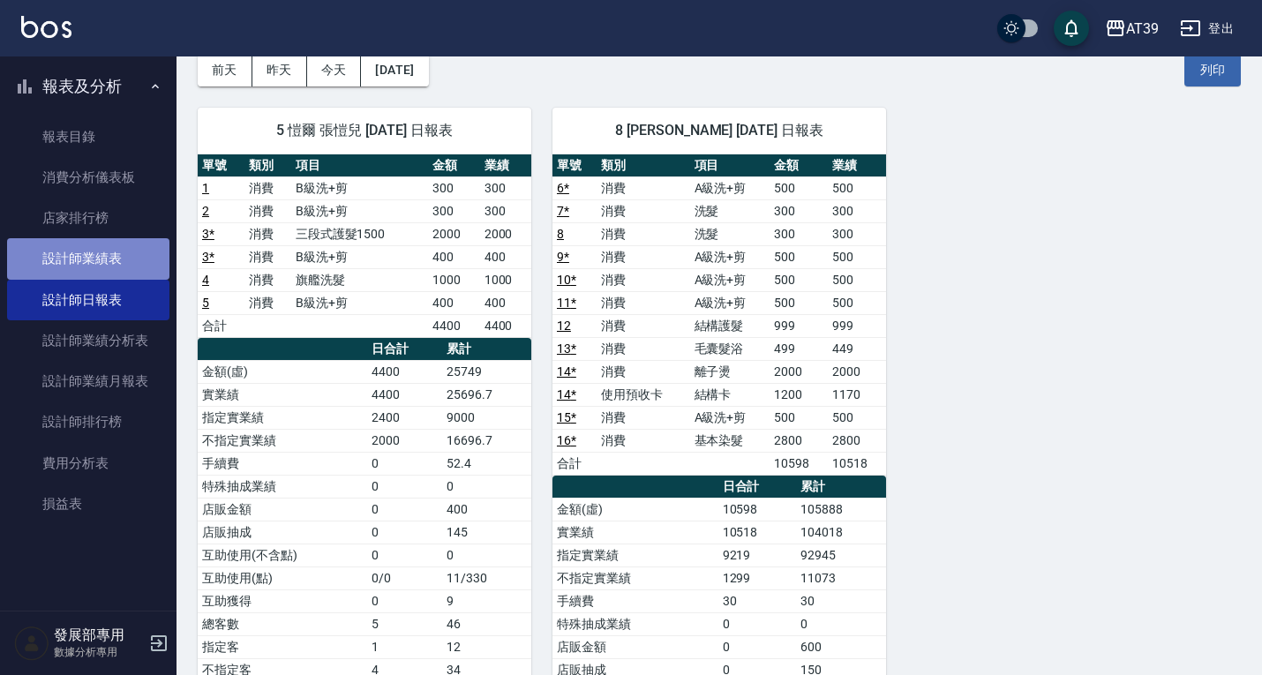
click at [114, 270] on link "設計師業績表" at bounding box center [88, 258] width 162 height 41
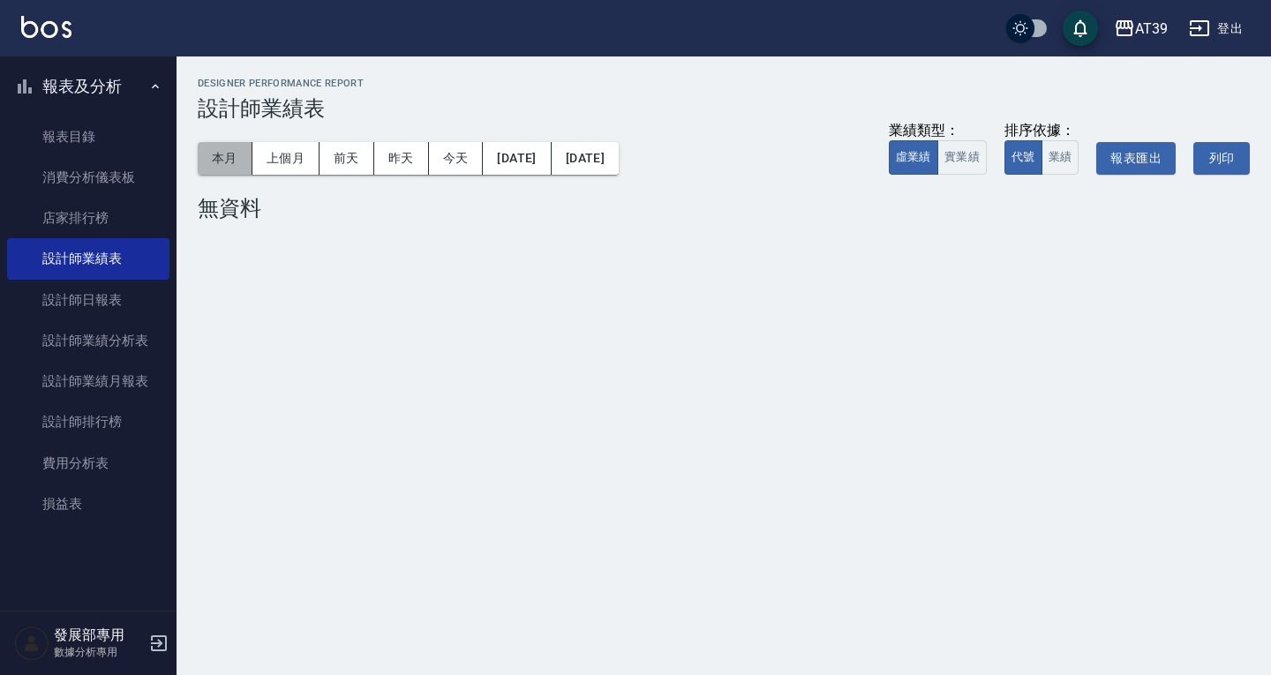
click at [233, 158] on button "本月" at bounding box center [225, 158] width 55 height 33
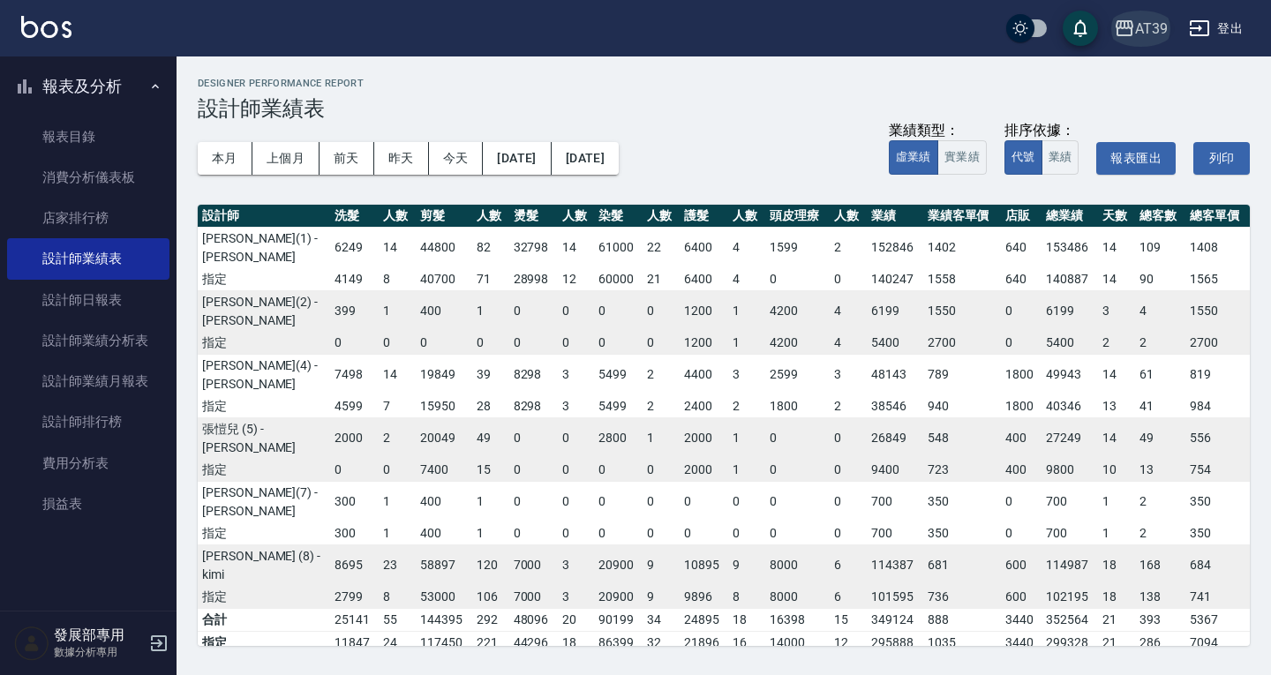
click at [1132, 21] on icon "button" at bounding box center [1125, 28] width 18 height 16
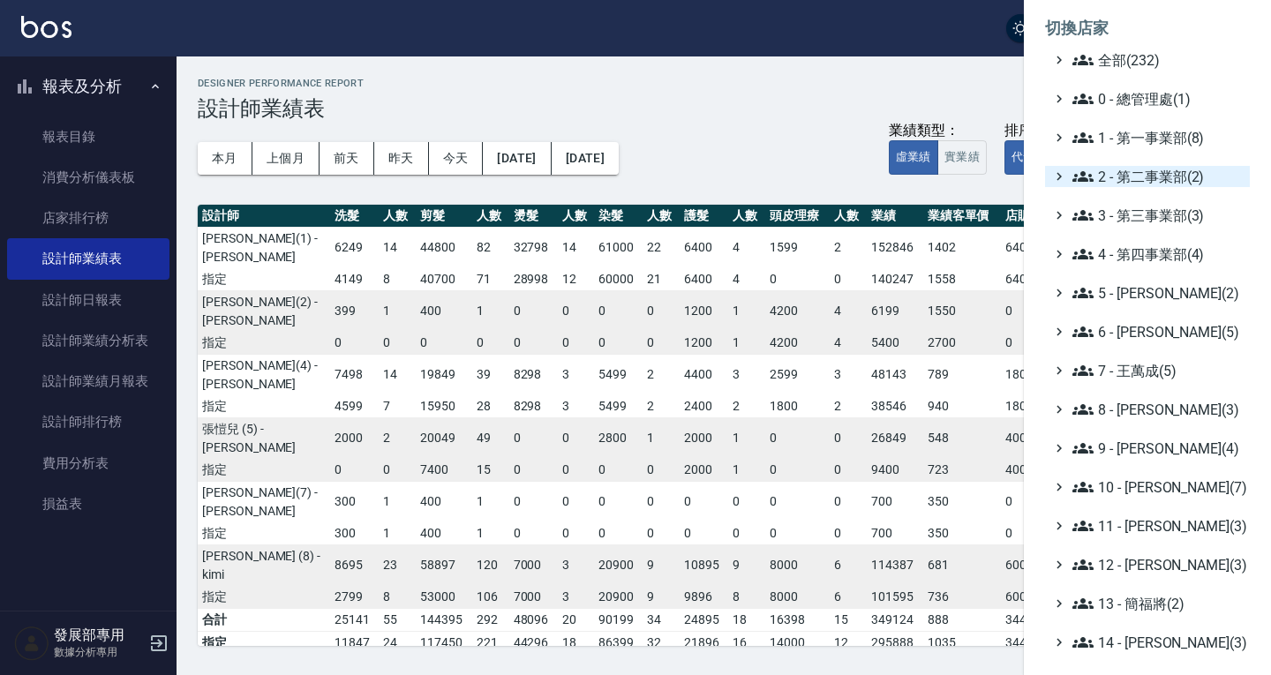
click at [1137, 166] on span "2 - 第二事業部(2)" at bounding box center [1158, 176] width 170 height 21
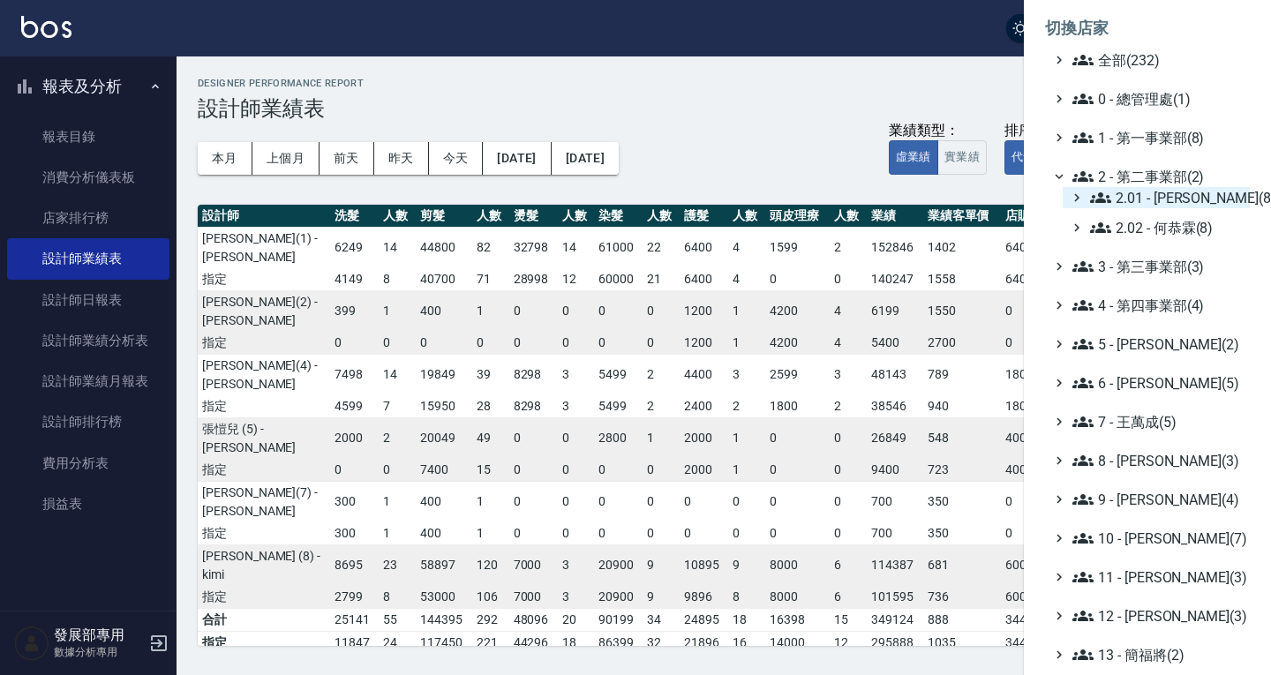
click at [1156, 190] on span "2.01 - [PERSON_NAME](8)" at bounding box center [1166, 197] width 153 height 21
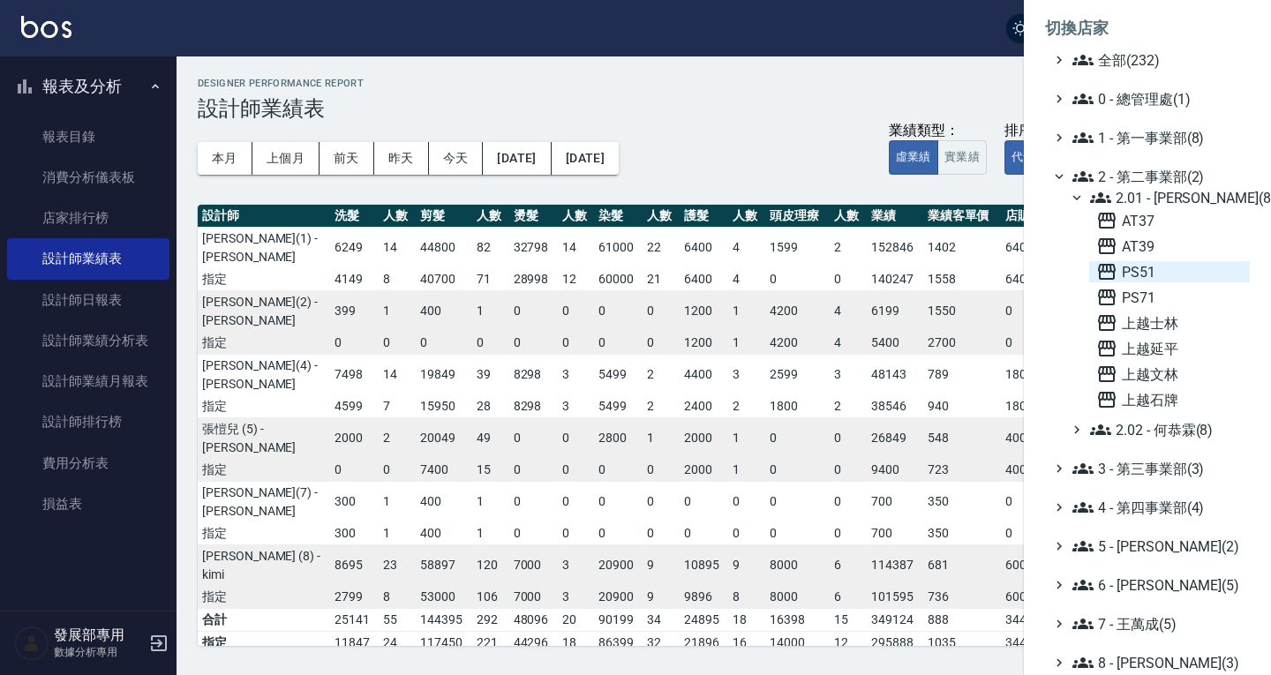
click at [1170, 270] on span "PS51" at bounding box center [1169, 271] width 147 height 21
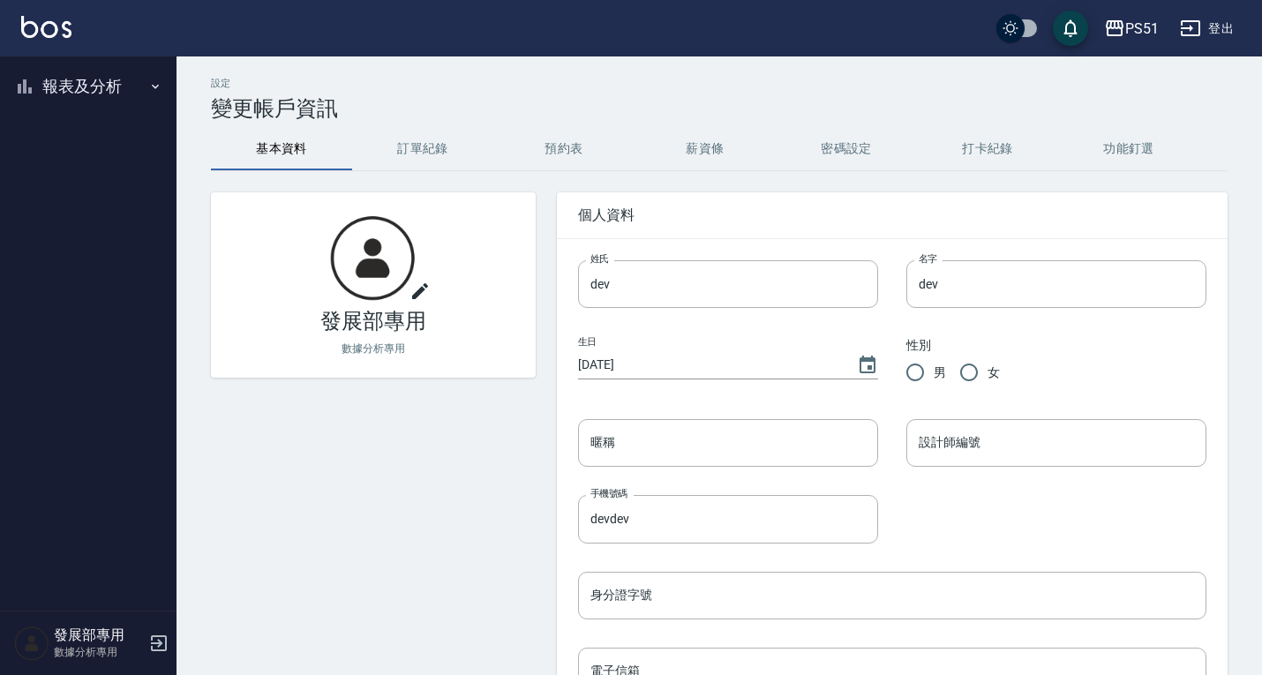
click at [97, 87] on button "報表及分析" at bounding box center [88, 87] width 162 height 46
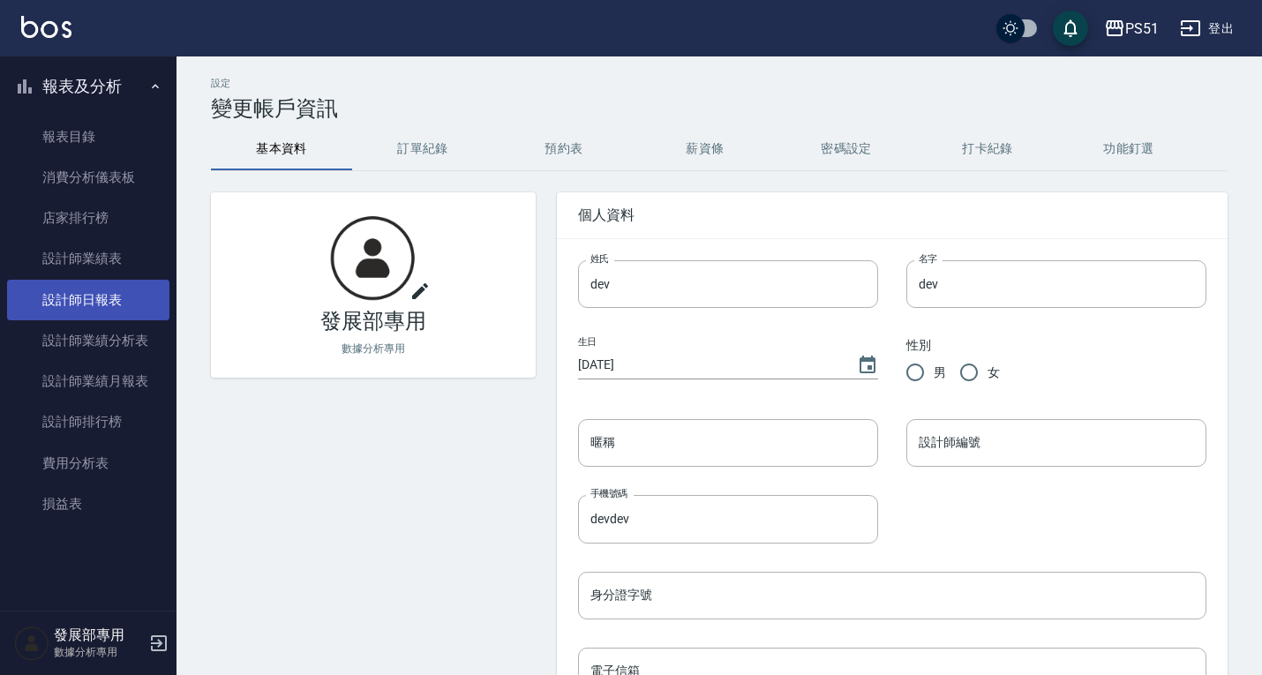
click at [94, 289] on link "設計師日報表" at bounding box center [88, 300] width 162 height 41
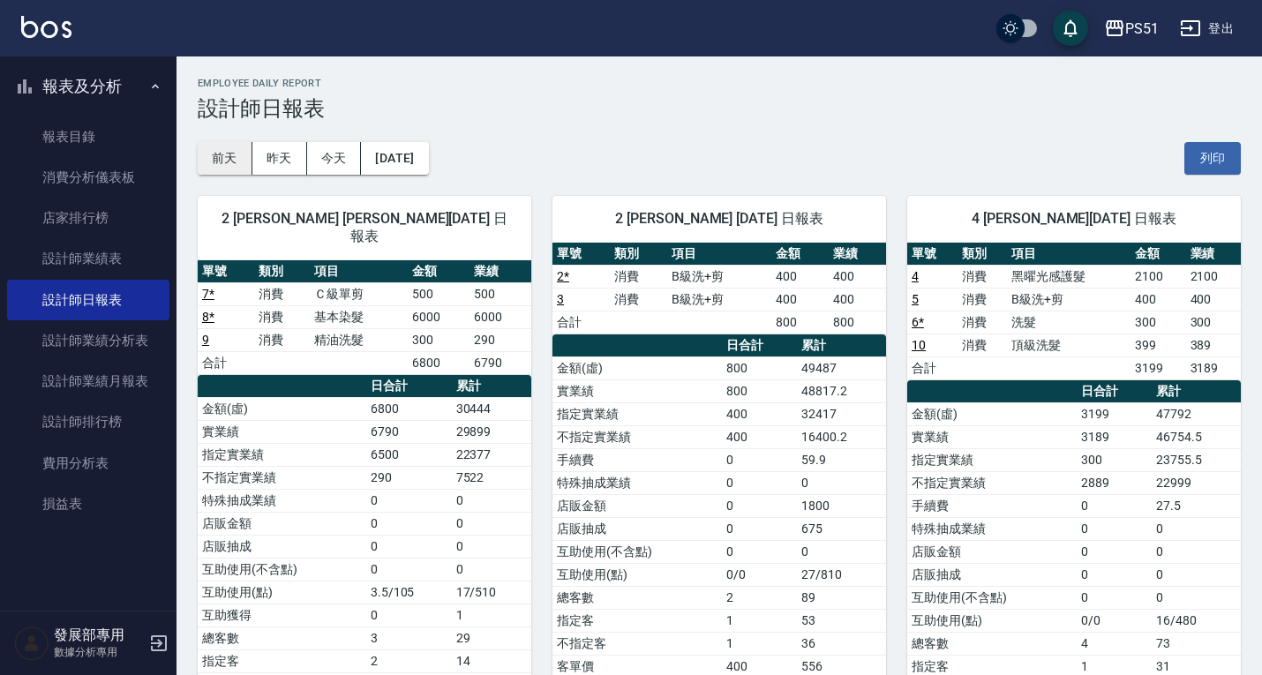
click at [220, 165] on button "前天" at bounding box center [225, 158] width 55 height 33
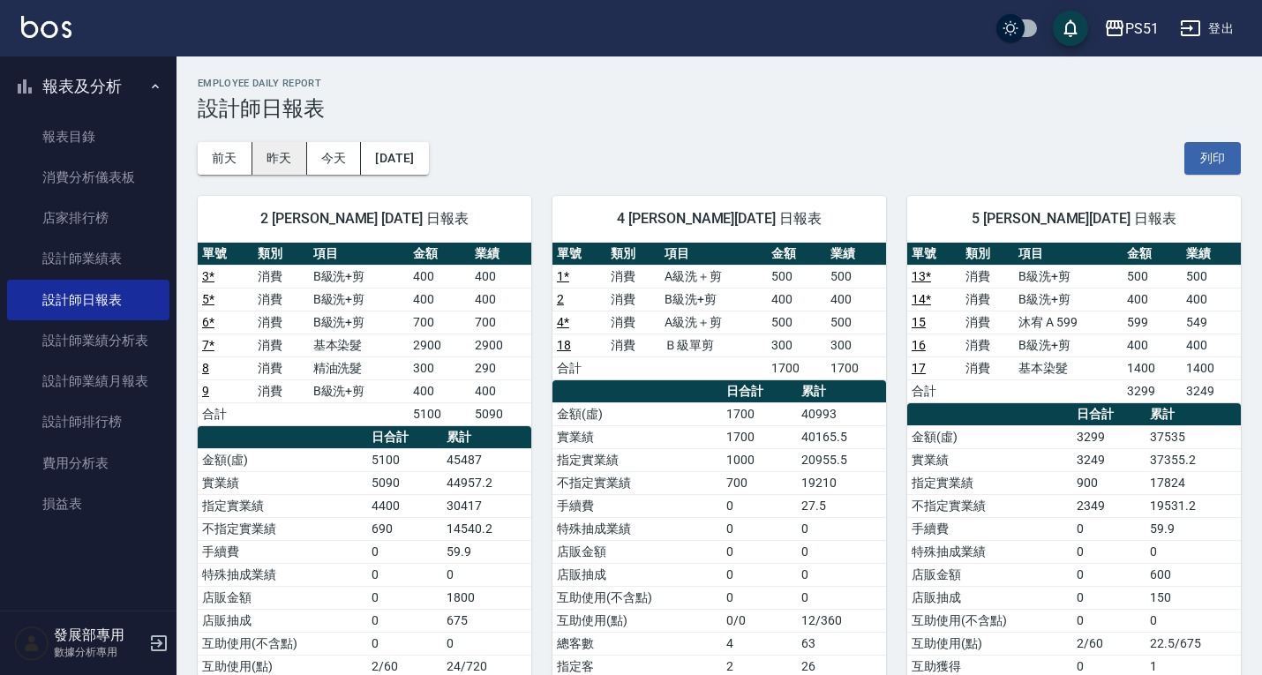
click at [290, 161] on button "昨天" at bounding box center [279, 158] width 55 height 33
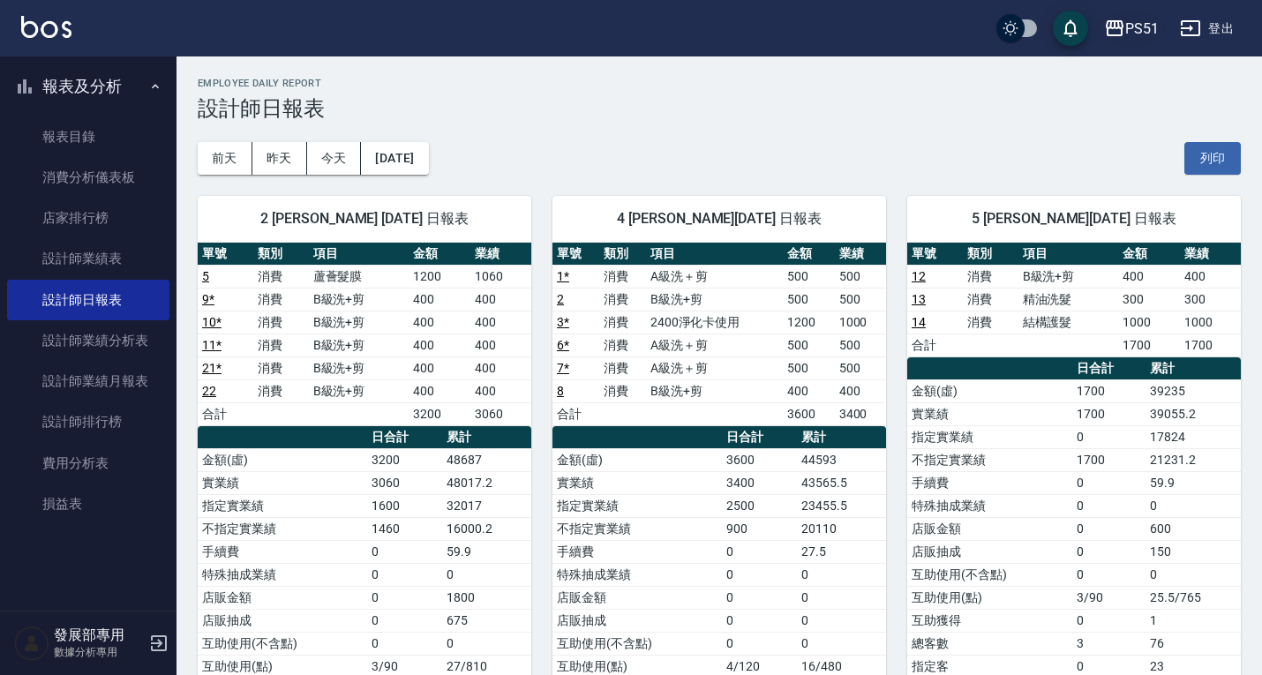
click at [1145, 26] on div "PS51" at bounding box center [1143, 29] width 34 height 22
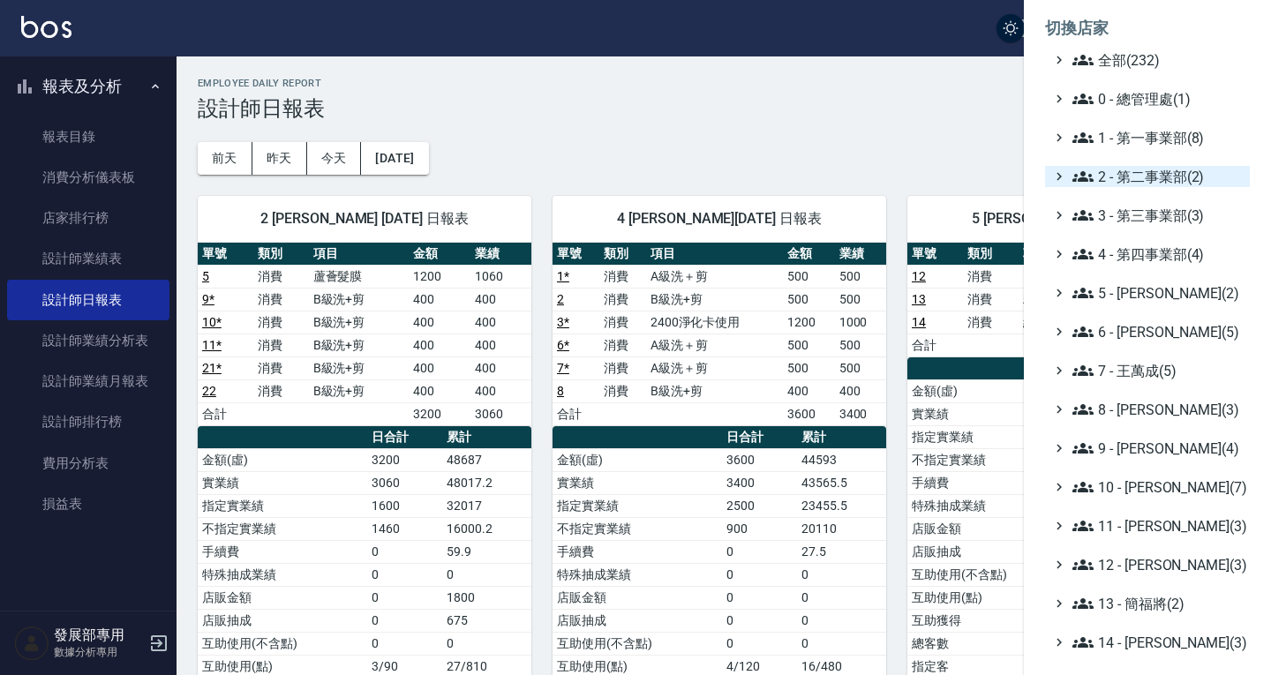
click at [1141, 174] on span "2 - 第二事業部(2)" at bounding box center [1158, 176] width 170 height 21
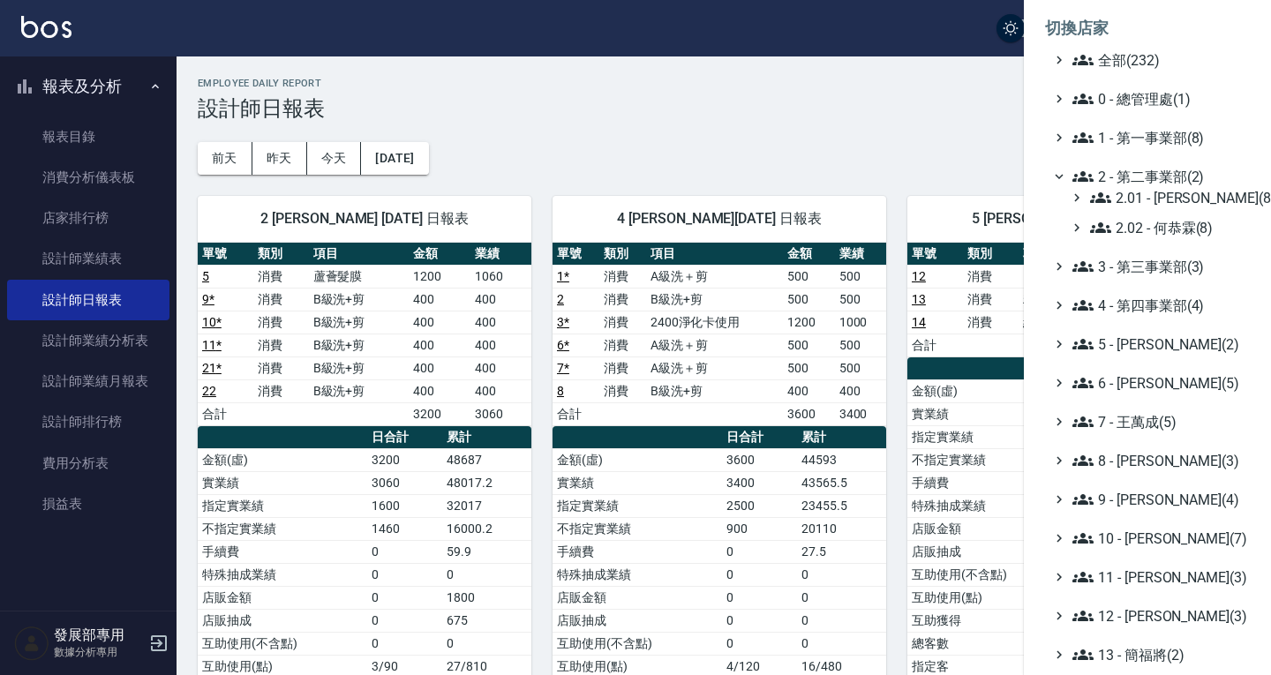
click at [1147, 209] on div "2.01 - 李思敏(8) 2.02 - 何恭霖(8)" at bounding box center [1156, 212] width 187 height 51
click at [1142, 196] on span "2.01 - 李思敏(8)" at bounding box center [1166, 197] width 153 height 21
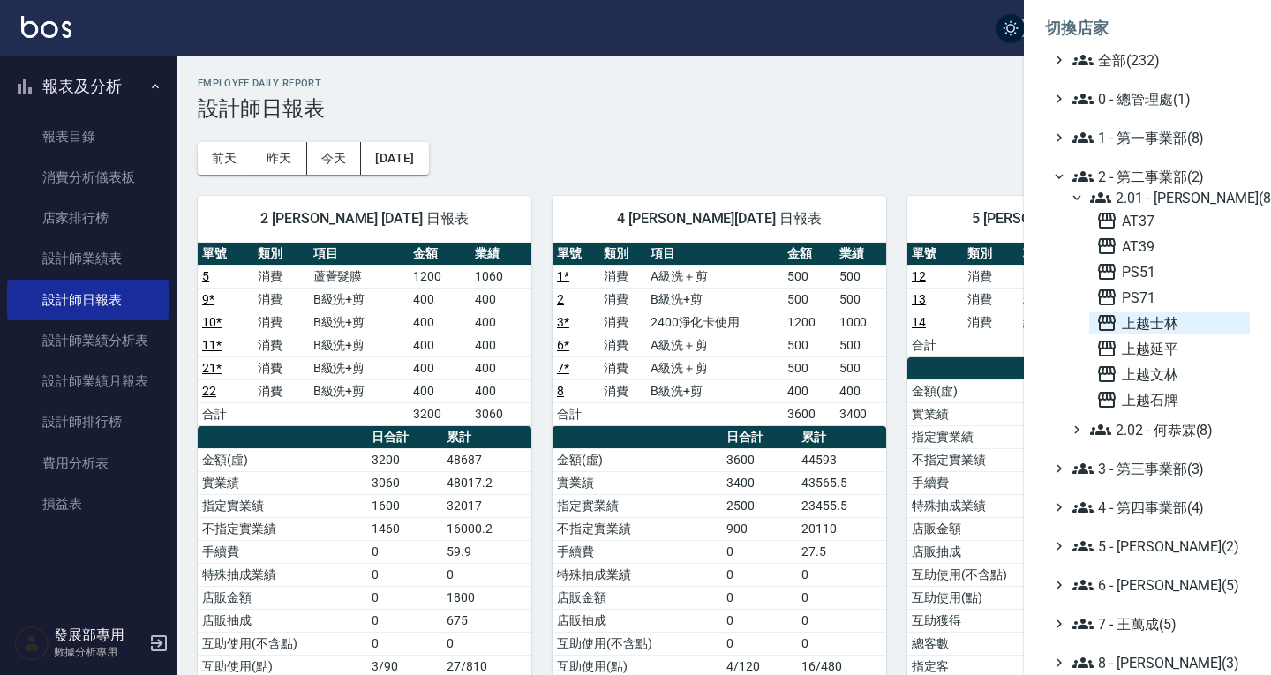
click at [1155, 314] on span "上越士林" at bounding box center [1169, 323] width 147 height 21
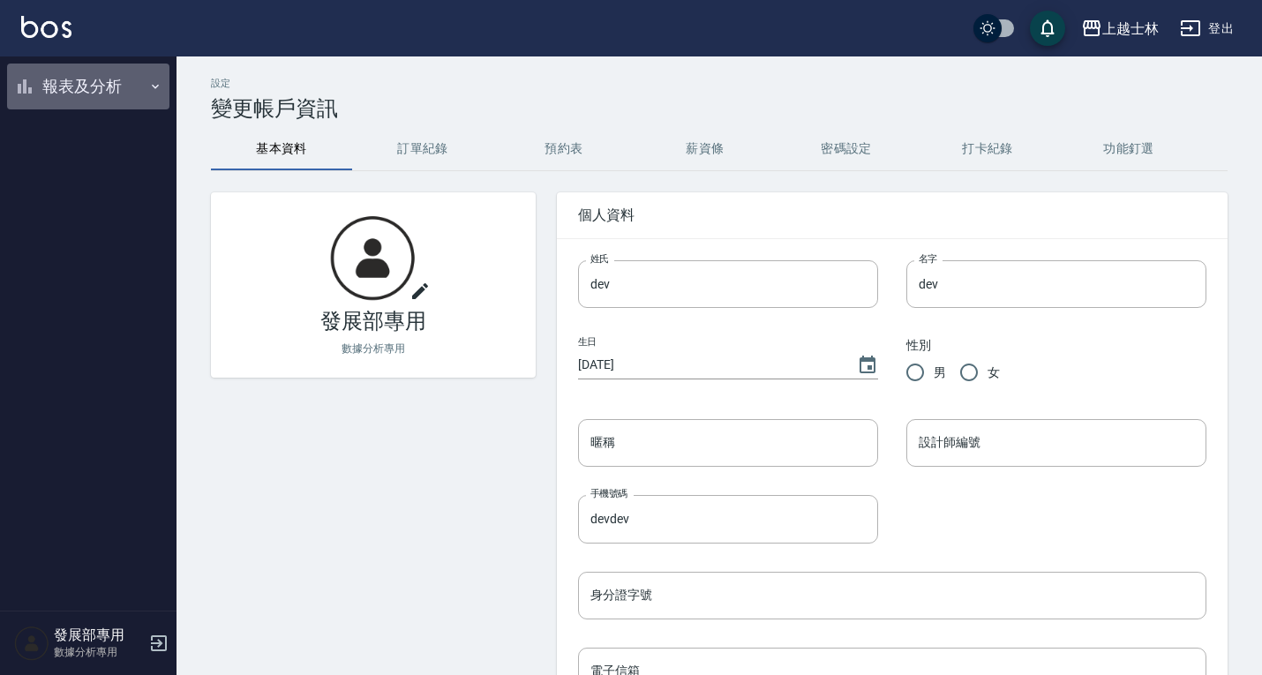
click at [113, 89] on button "報表及分析" at bounding box center [88, 87] width 162 height 46
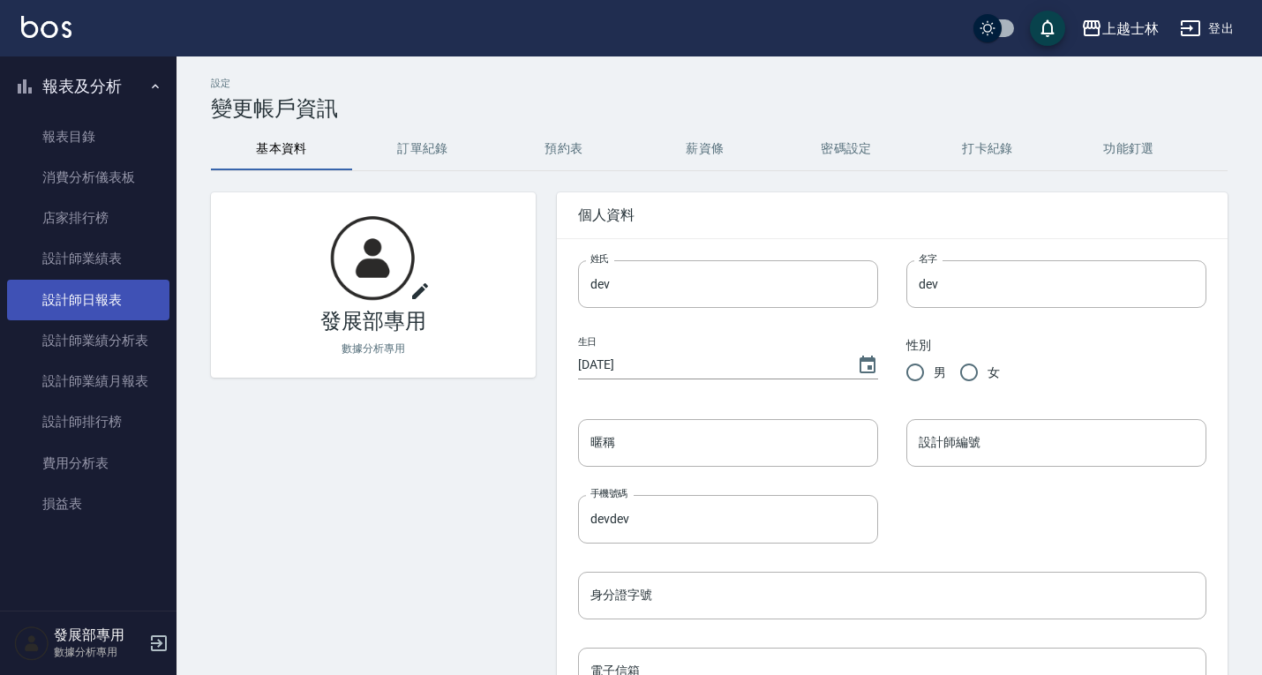
click at [121, 305] on link "設計師日報表" at bounding box center [88, 300] width 162 height 41
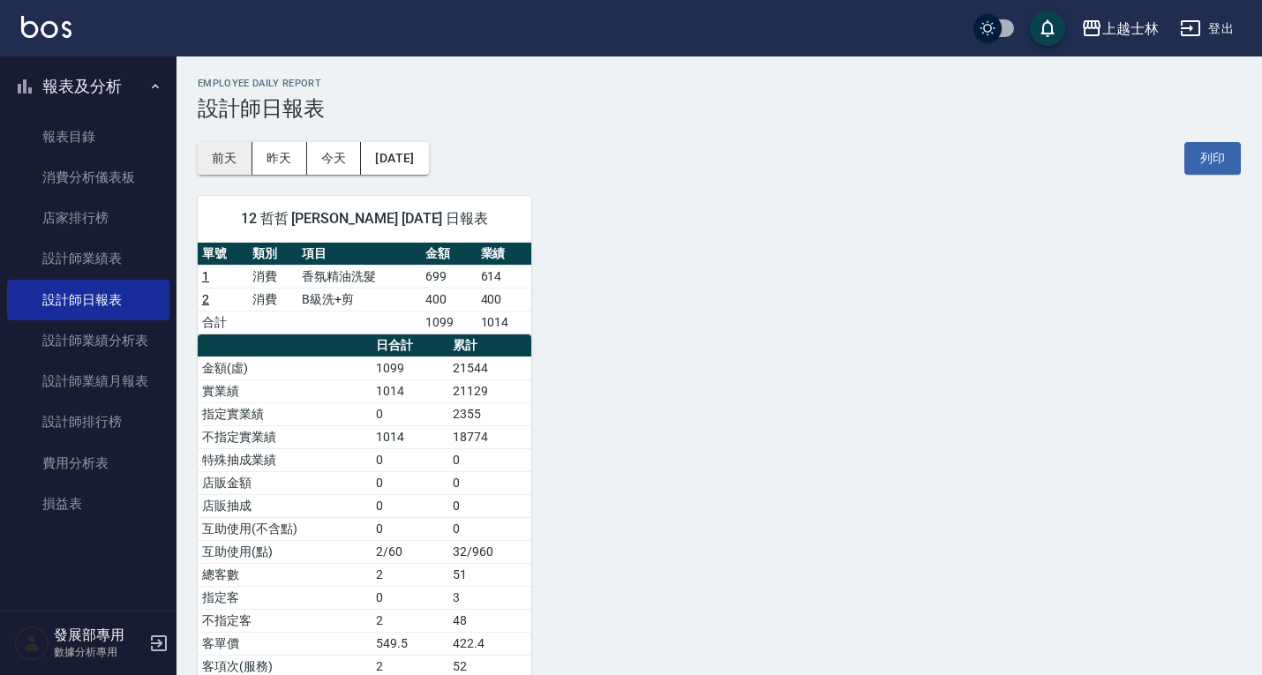
click at [239, 155] on button "前天" at bounding box center [225, 158] width 55 height 33
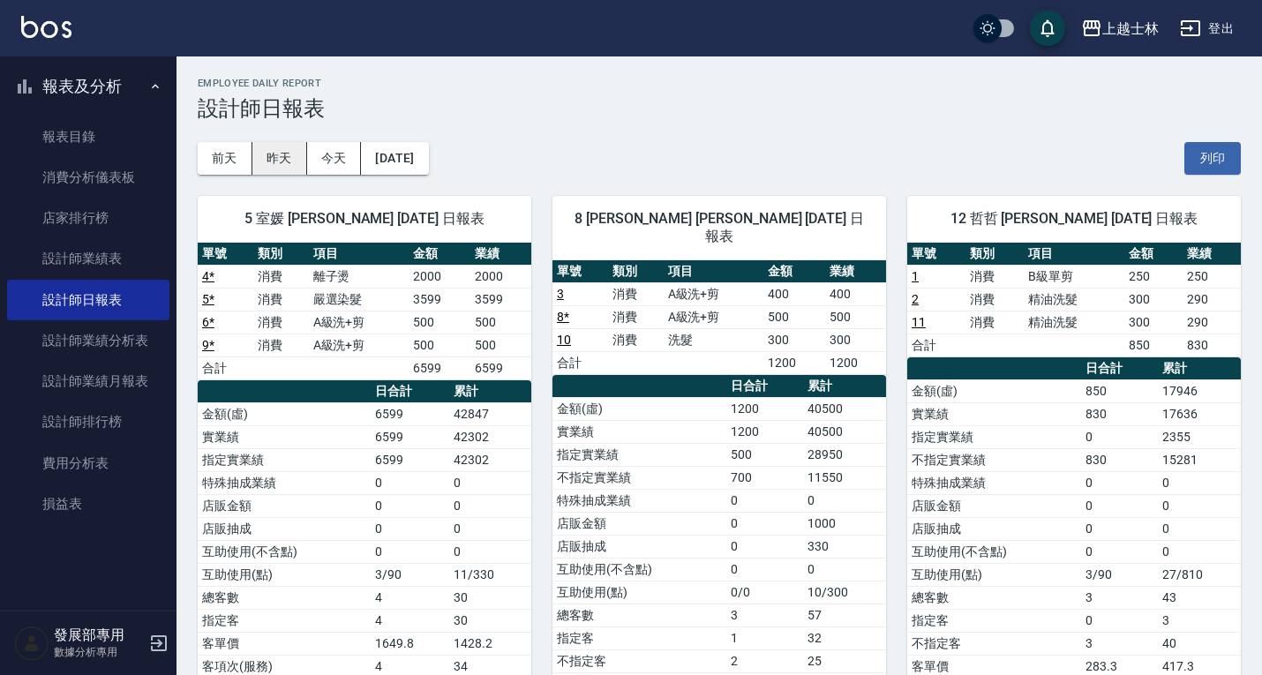
click at [272, 145] on button "昨天" at bounding box center [279, 158] width 55 height 33
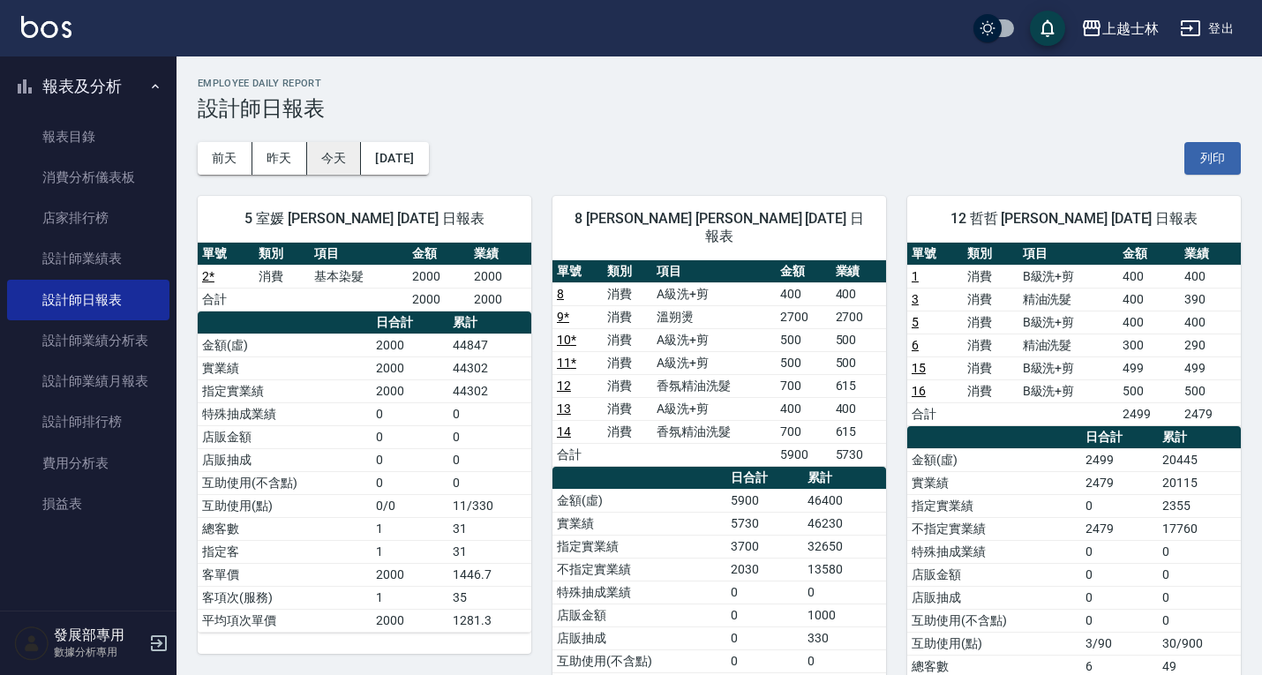
click at [348, 150] on button "今天" at bounding box center [334, 158] width 55 height 33
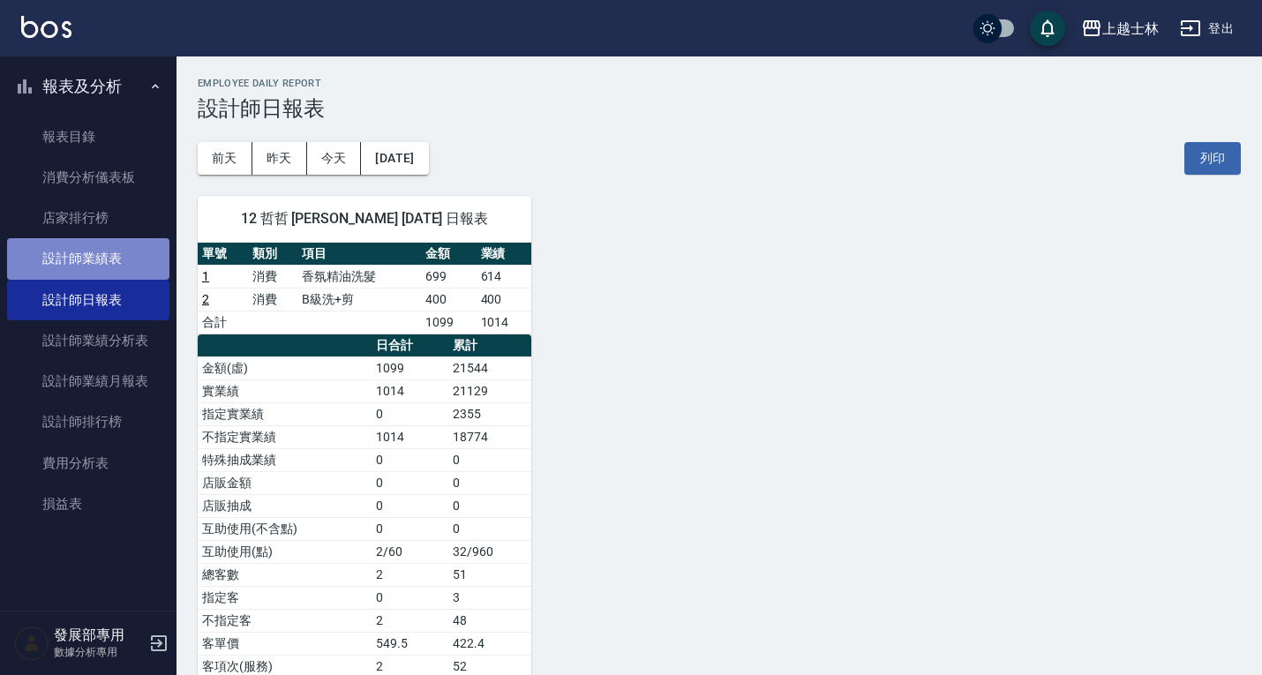
click at [108, 248] on link "設計師業績表" at bounding box center [88, 258] width 162 height 41
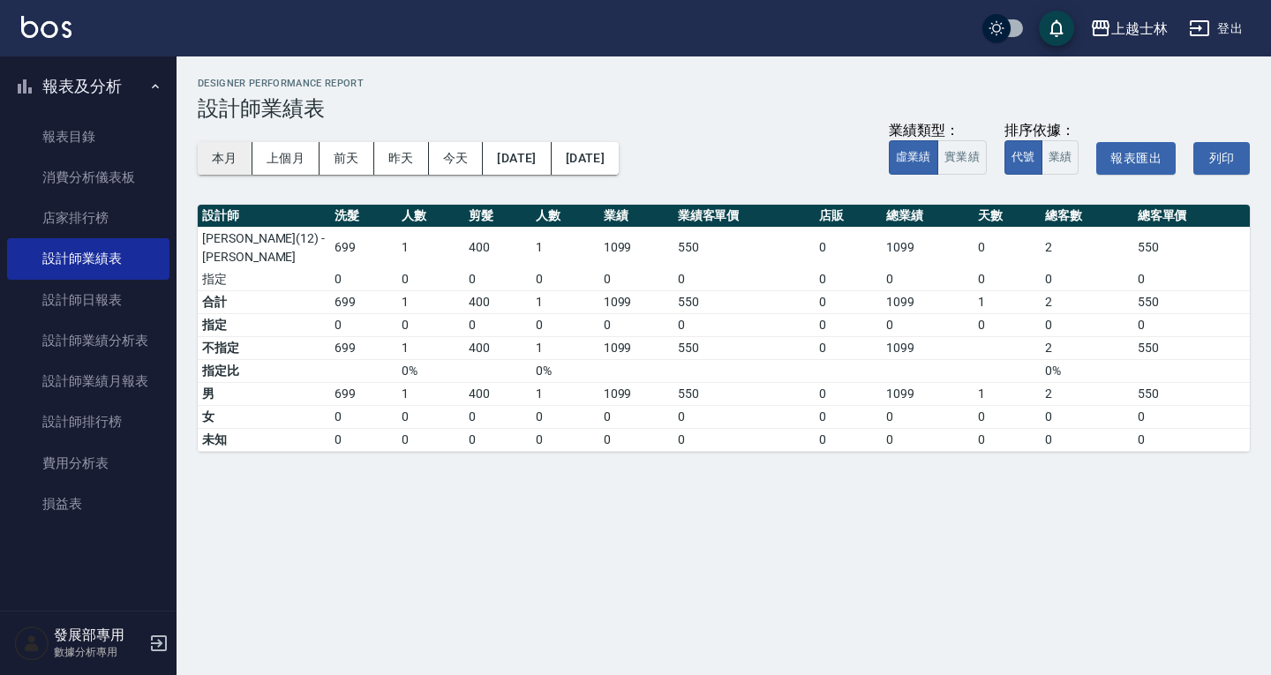
click at [232, 157] on button "本月" at bounding box center [225, 158] width 55 height 33
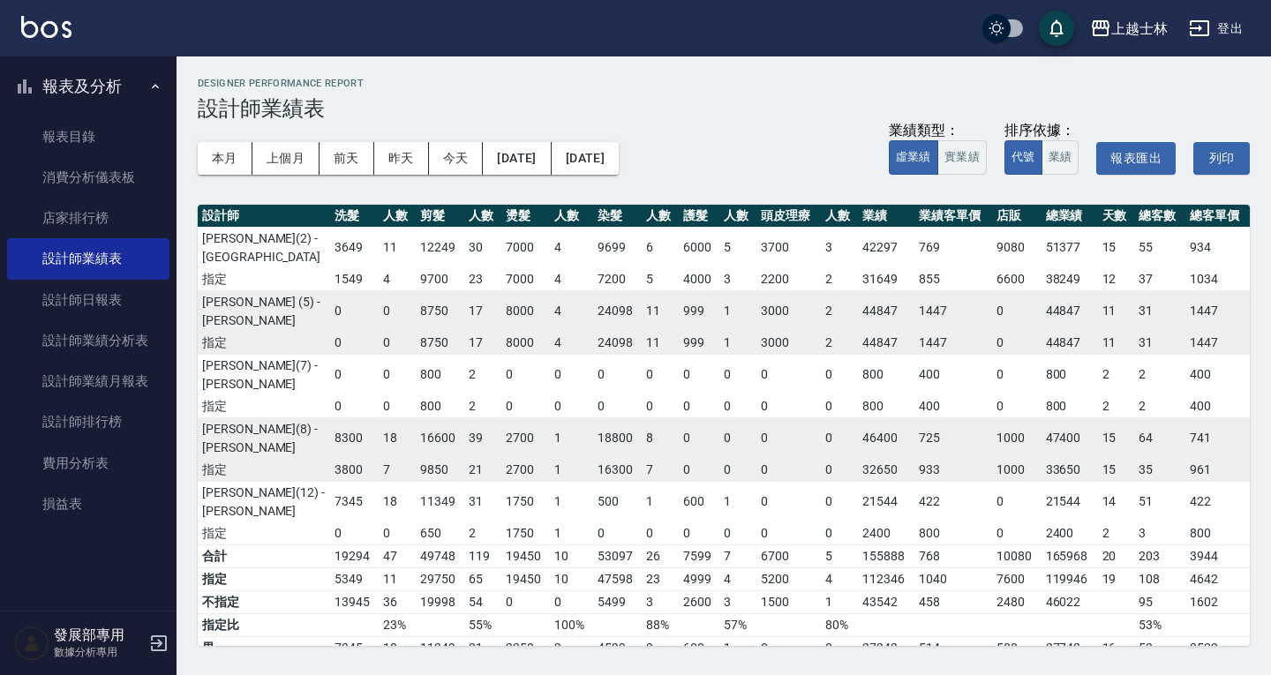
click at [1142, 39] on button "上越士林" at bounding box center [1129, 29] width 92 height 36
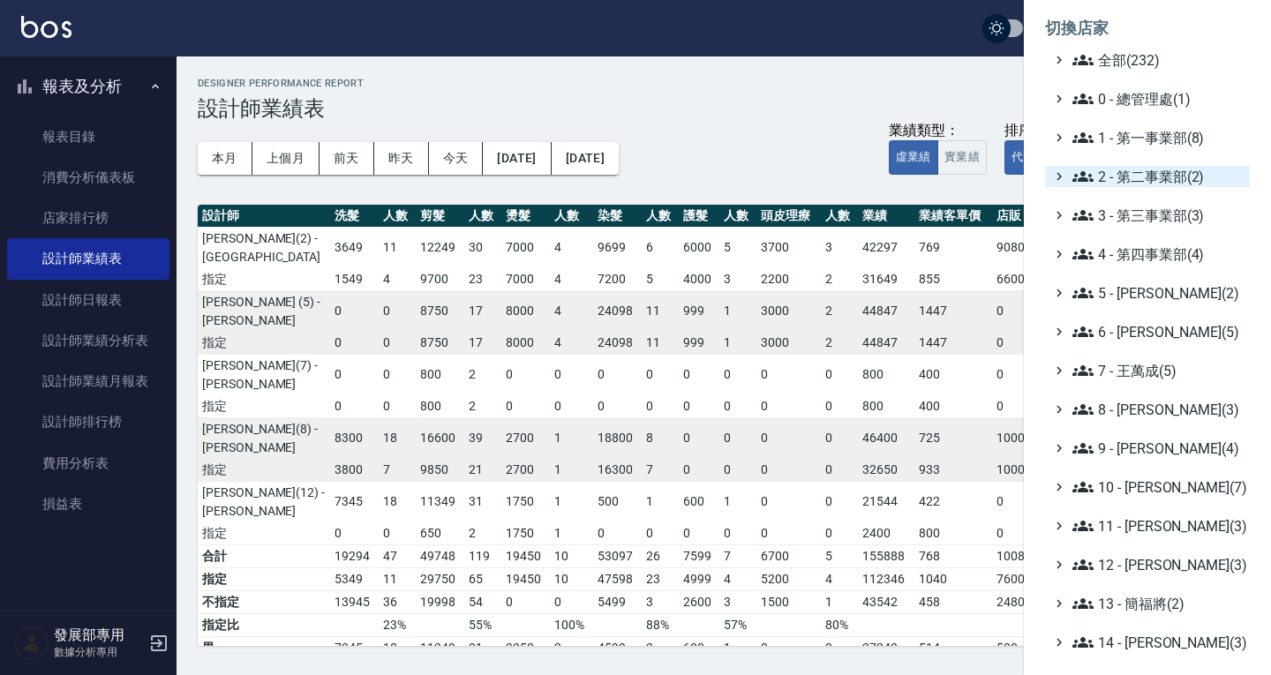
click at [1134, 170] on span "2 - 第二事業部(2)" at bounding box center [1158, 176] width 170 height 21
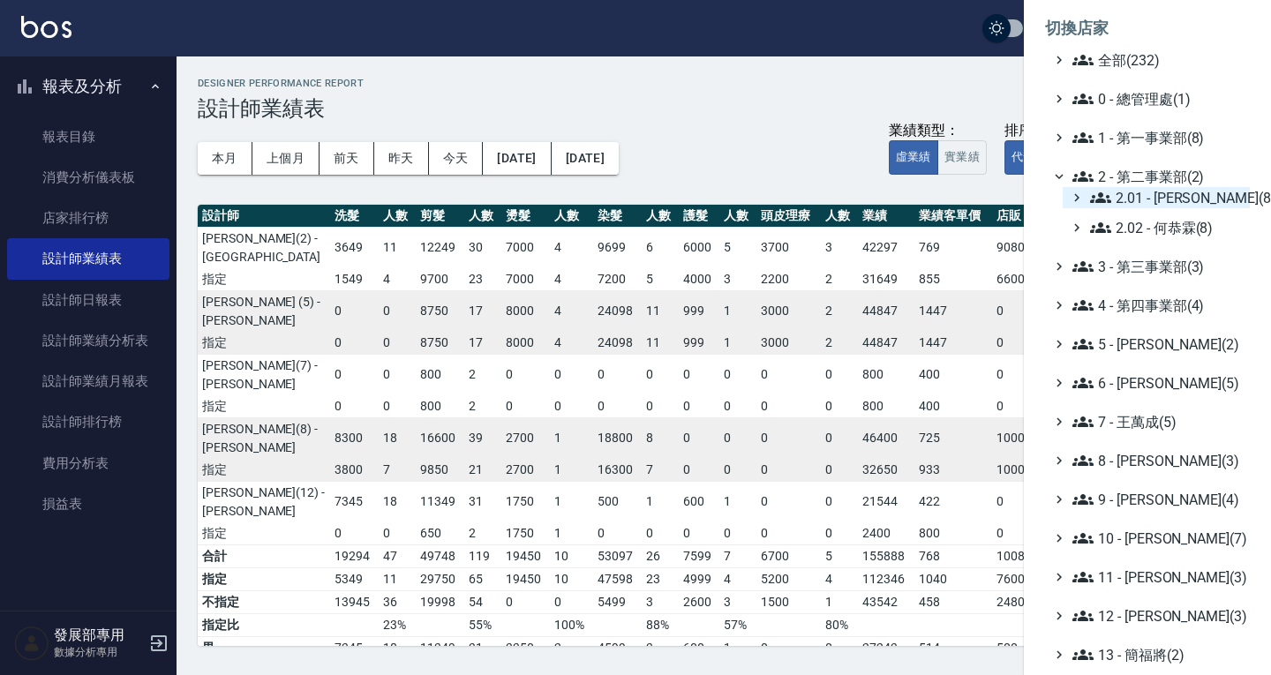
click at [1144, 197] on span "2.01 - [PERSON_NAME](8)" at bounding box center [1166, 197] width 153 height 21
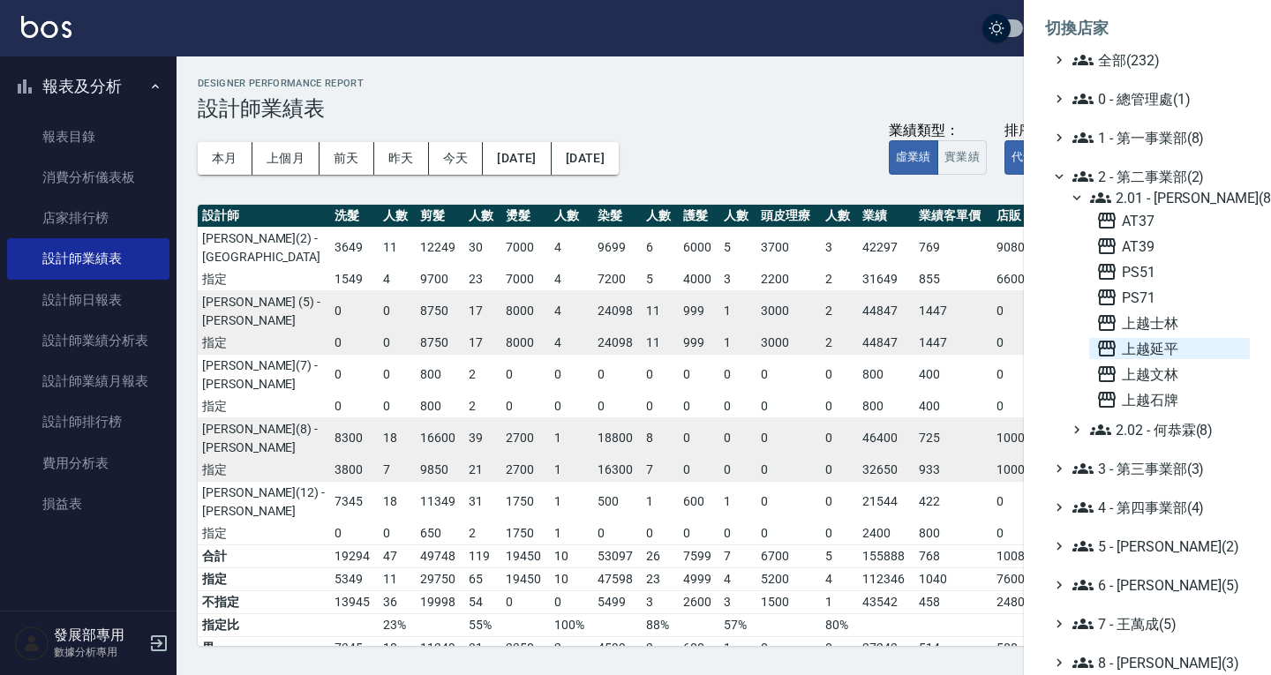
click at [1157, 351] on span "上越延平" at bounding box center [1169, 348] width 147 height 21
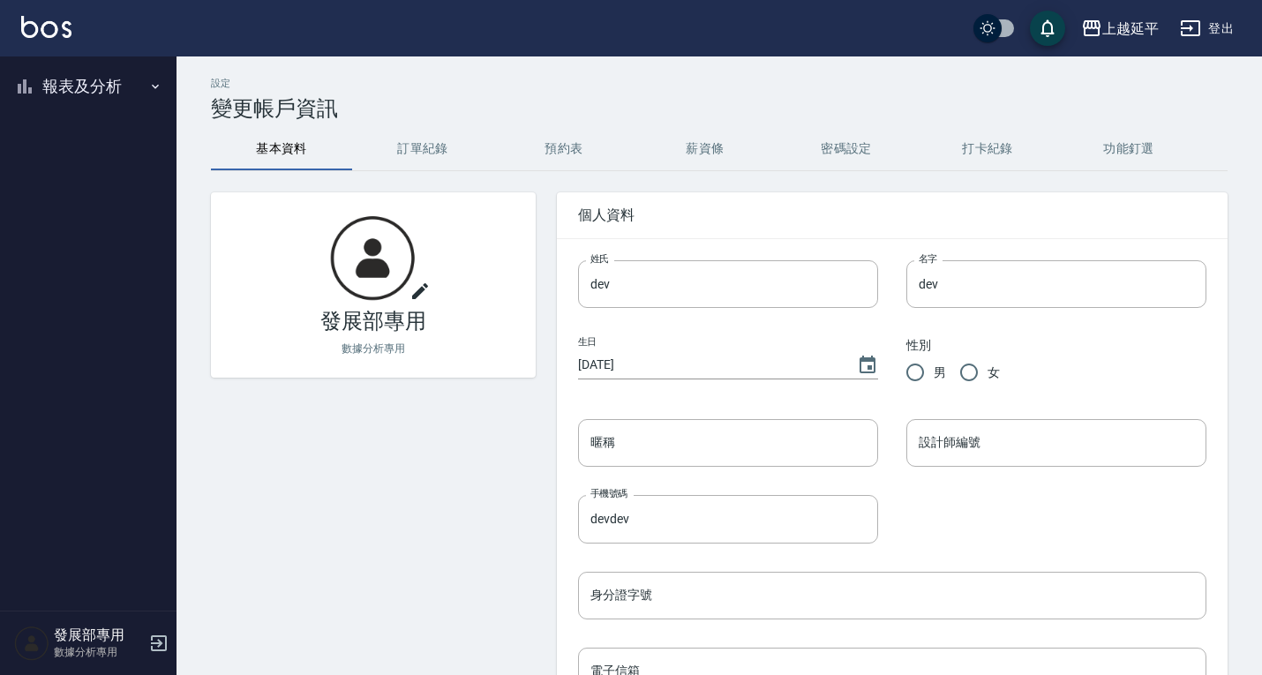
click at [93, 93] on button "報表及分析" at bounding box center [88, 87] width 162 height 46
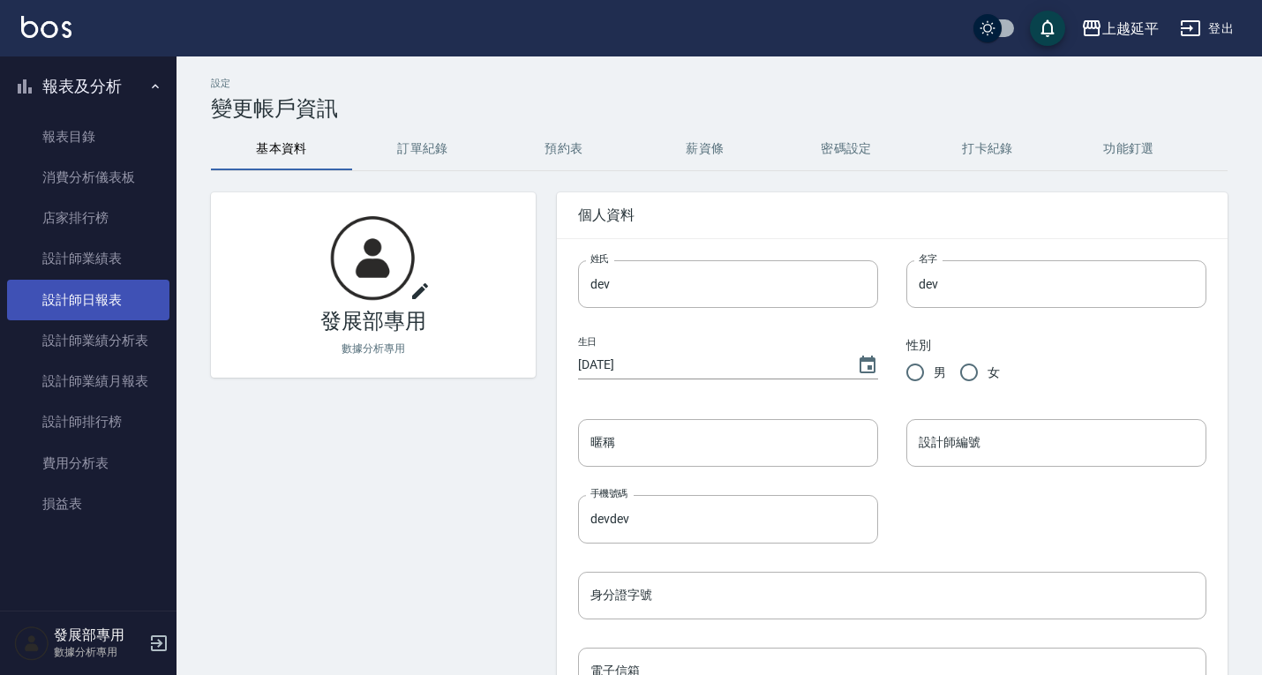
click at [81, 320] on link "設計師日報表" at bounding box center [88, 300] width 162 height 41
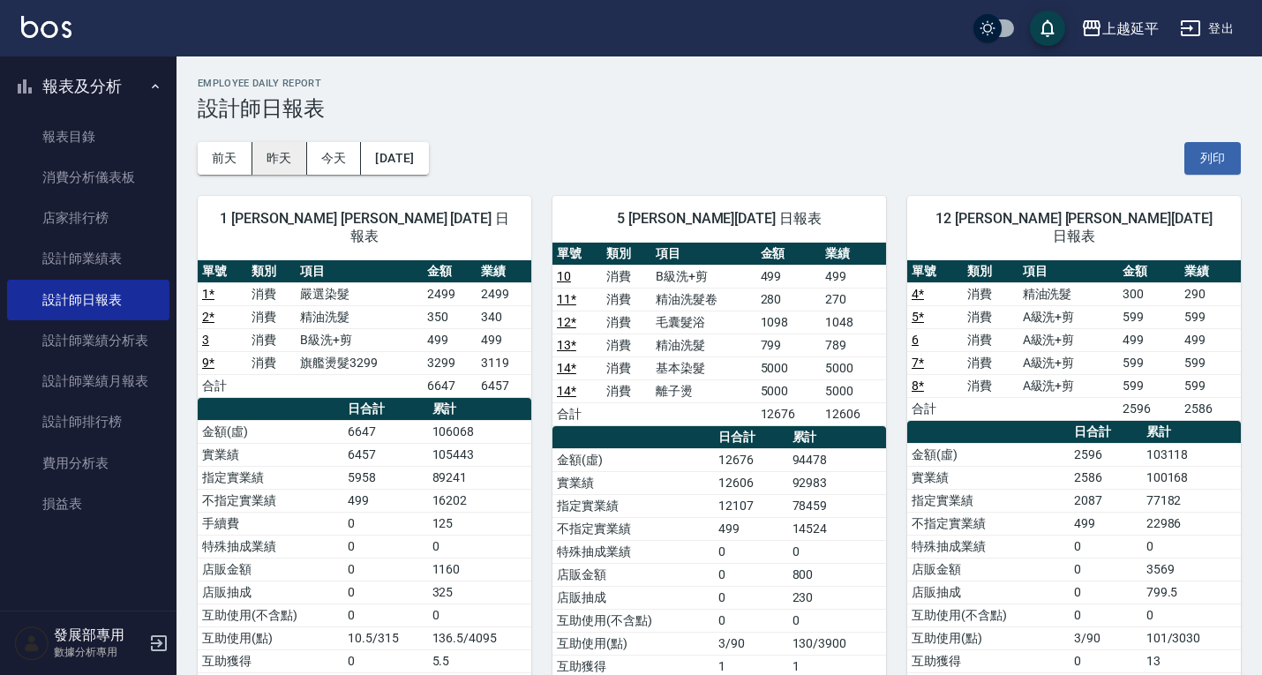
click at [282, 150] on button "昨天" at bounding box center [279, 158] width 55 height 33
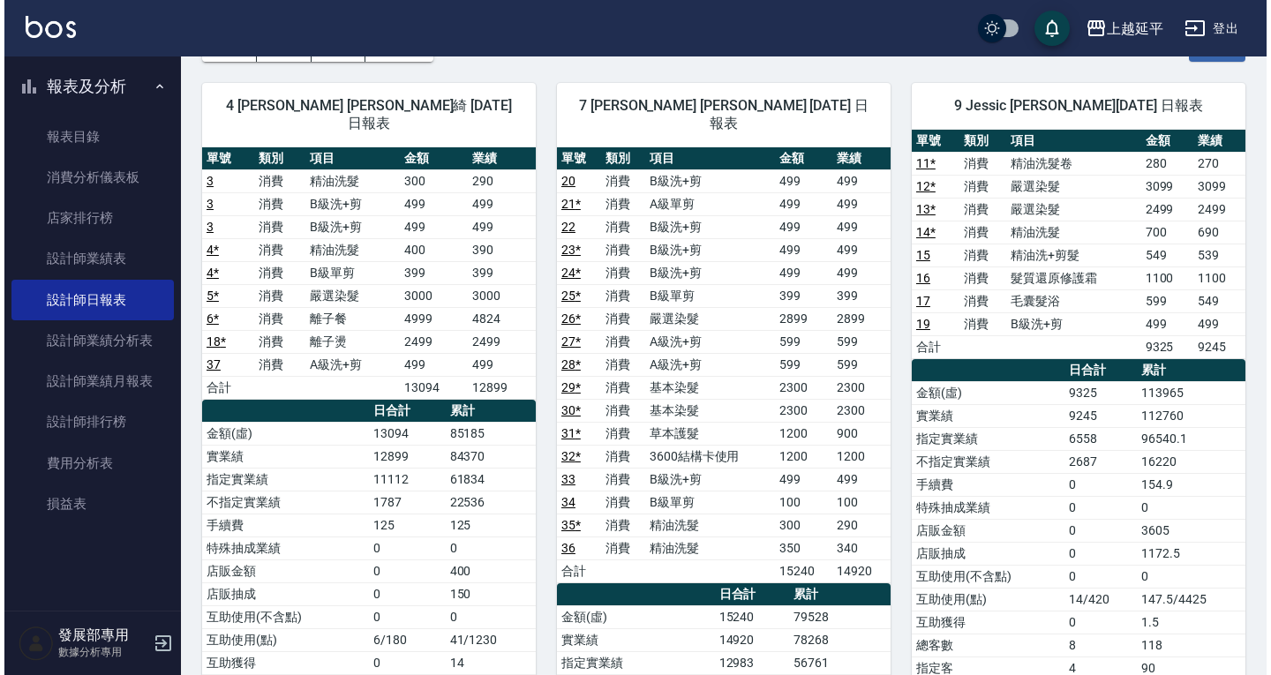
scroll to position [177, 0]
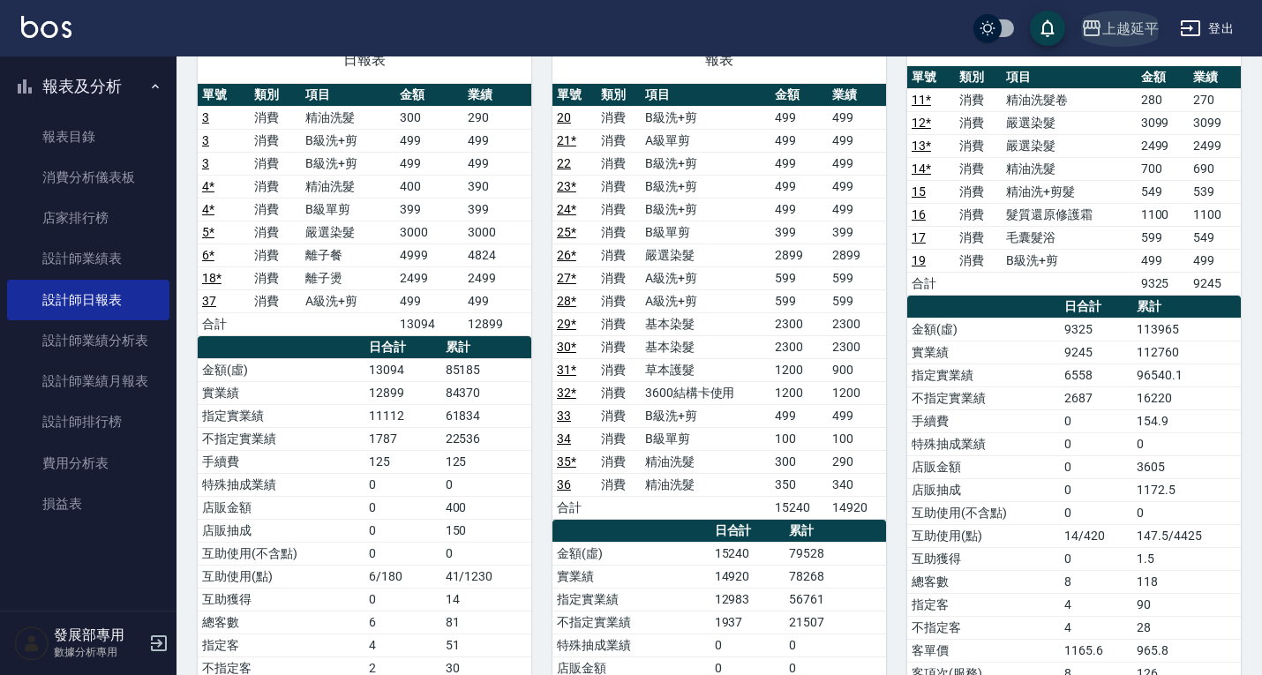
click at [1157, 28] on div "上越延平" at bounding box center [1131, 29] width 57 height 22
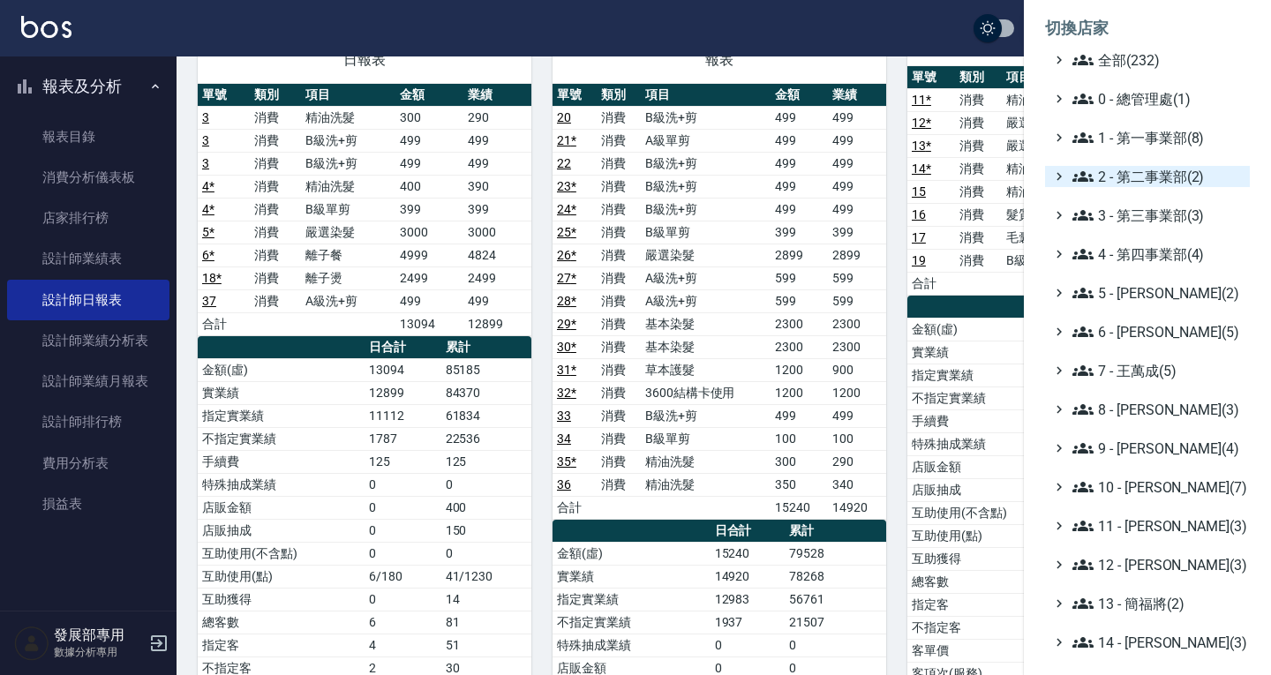
click at [1152, 177] on span "2 - 第二事業部(2)" at bounding box center [1158, 176] width 170 height 21
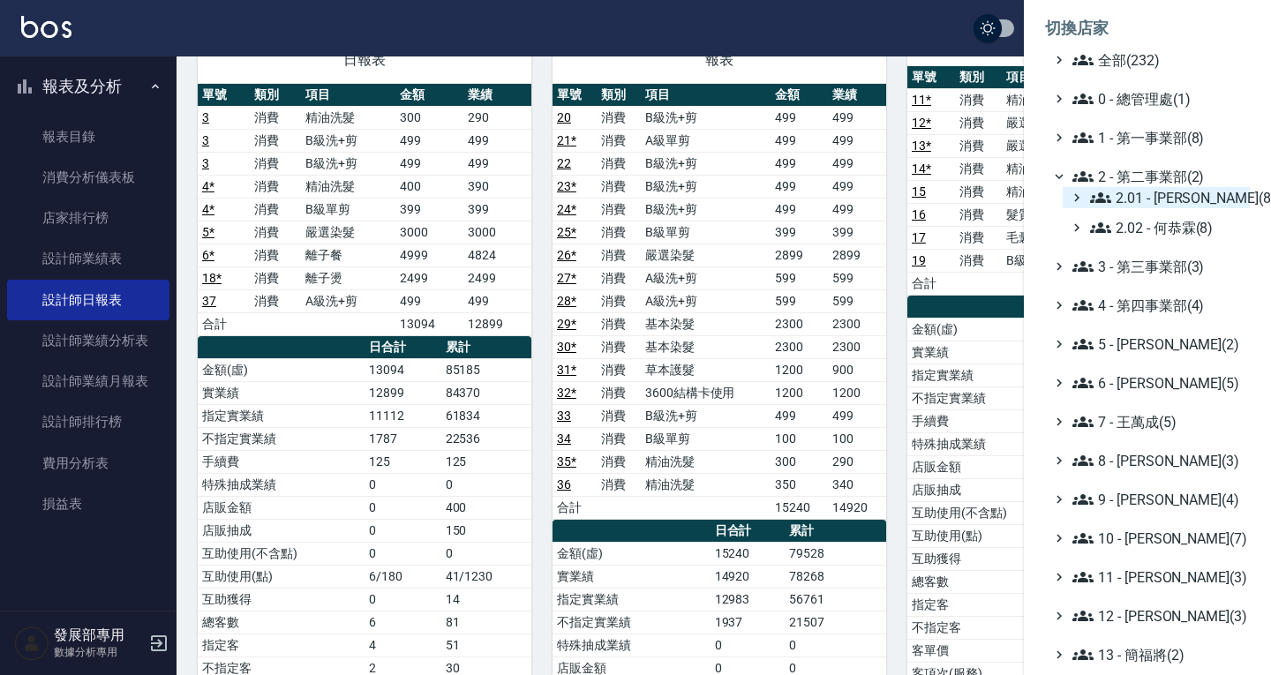
click at [1148, 203] on span "2.01 - 李思敏(8)" at bounding box center [1166, 197] width 153 height 21
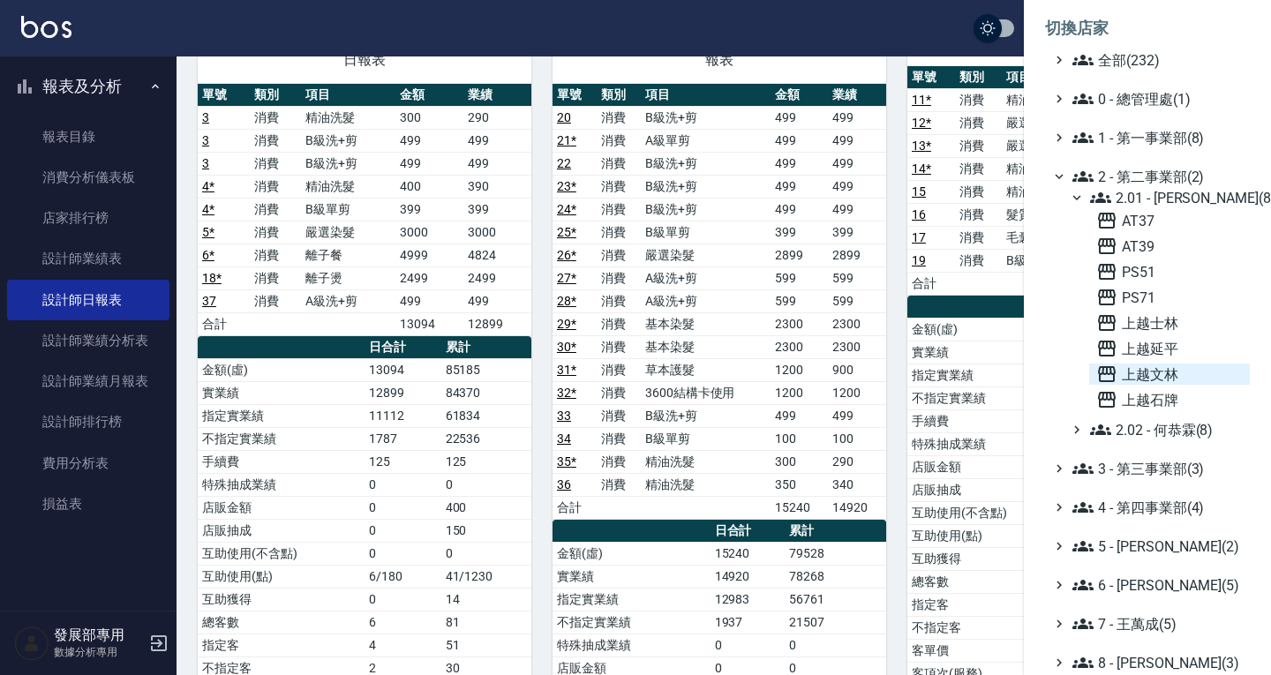
click at [1163, 374] on span "上越文林" at bounding box center [1169, 374] width 147 height 21
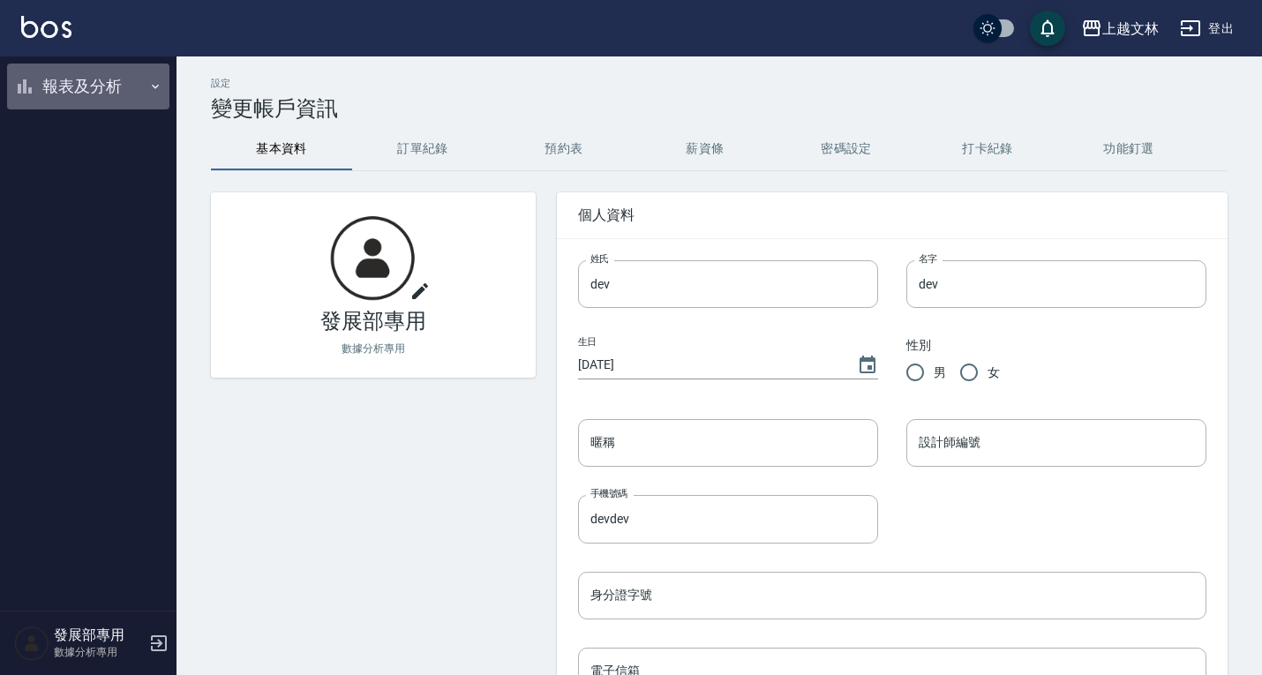
click at [50, 77] on button "報表及分析" at bounding box center [88, 87] width 162 height 46
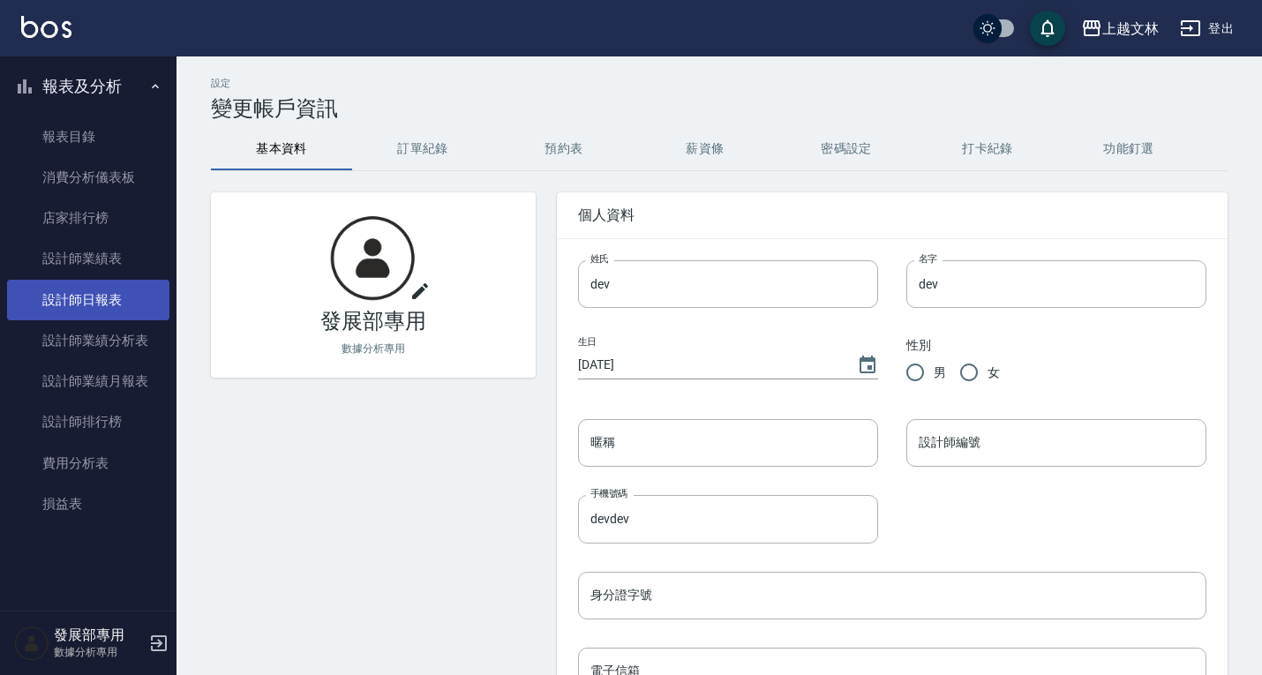
click at [87, 286] on link "設計師日報表" at bounding box center [88, 300] width 162 height 41
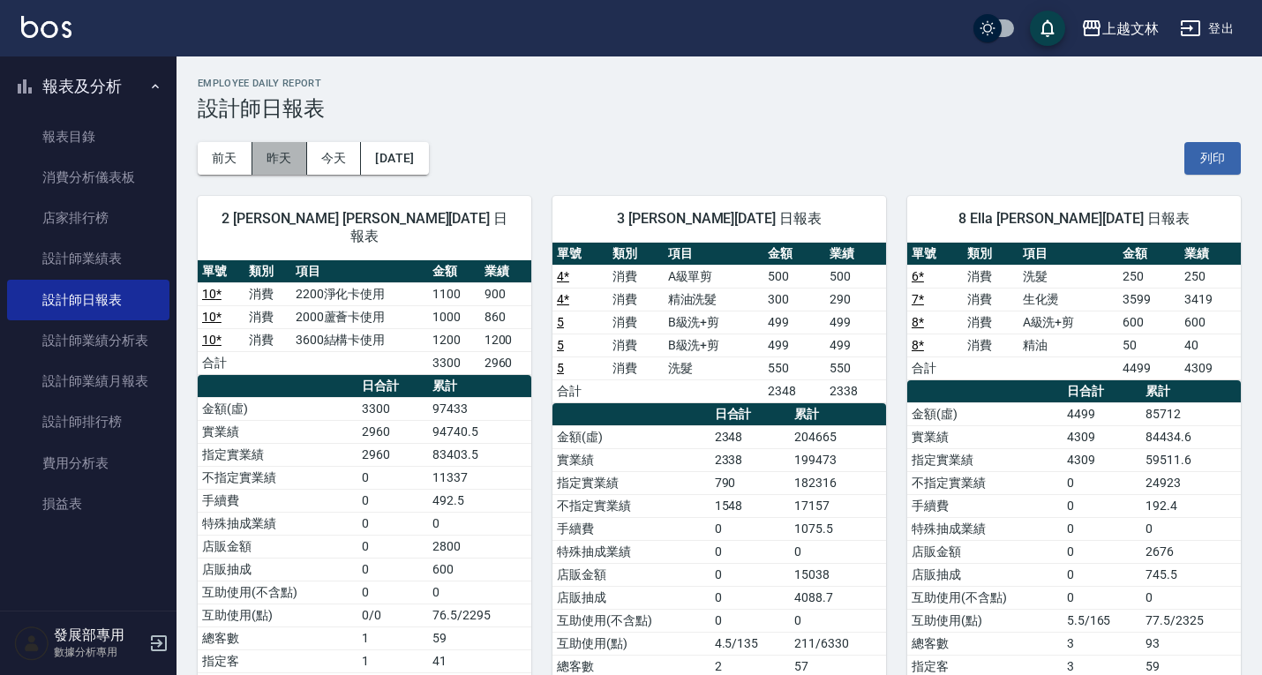
click at [270, 165] on button "昨天" at bounding box center [279, 158] width 55 height 33
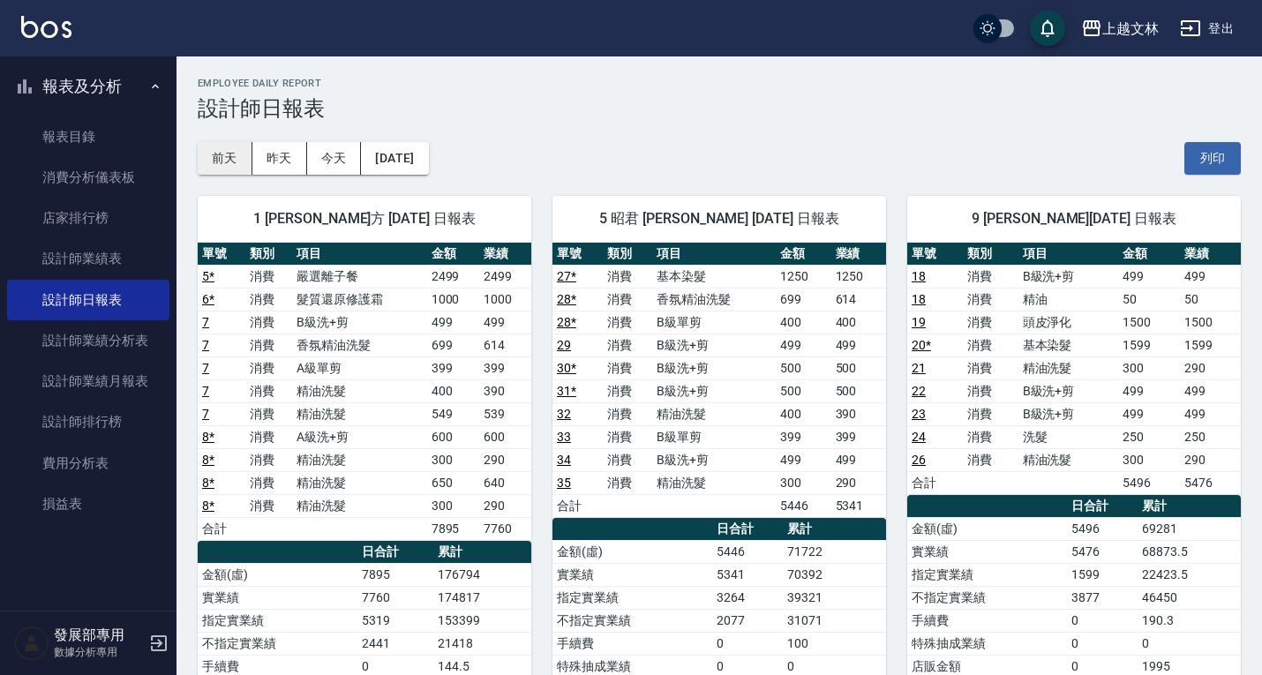
click at [245, 162] on button "前天" at bounding box center [225, 158] width 55 height 33
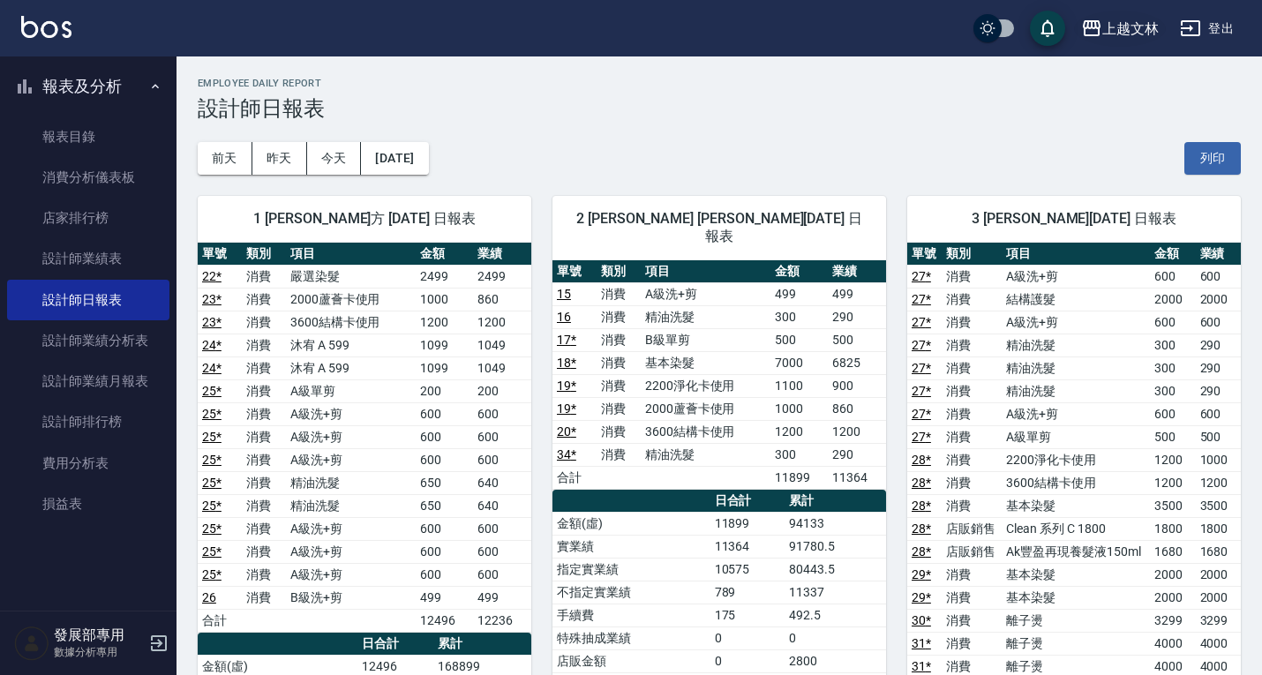
click at [1137, 24] on div "上越文林" at bounding box center [1131, 29] width 57 height 22
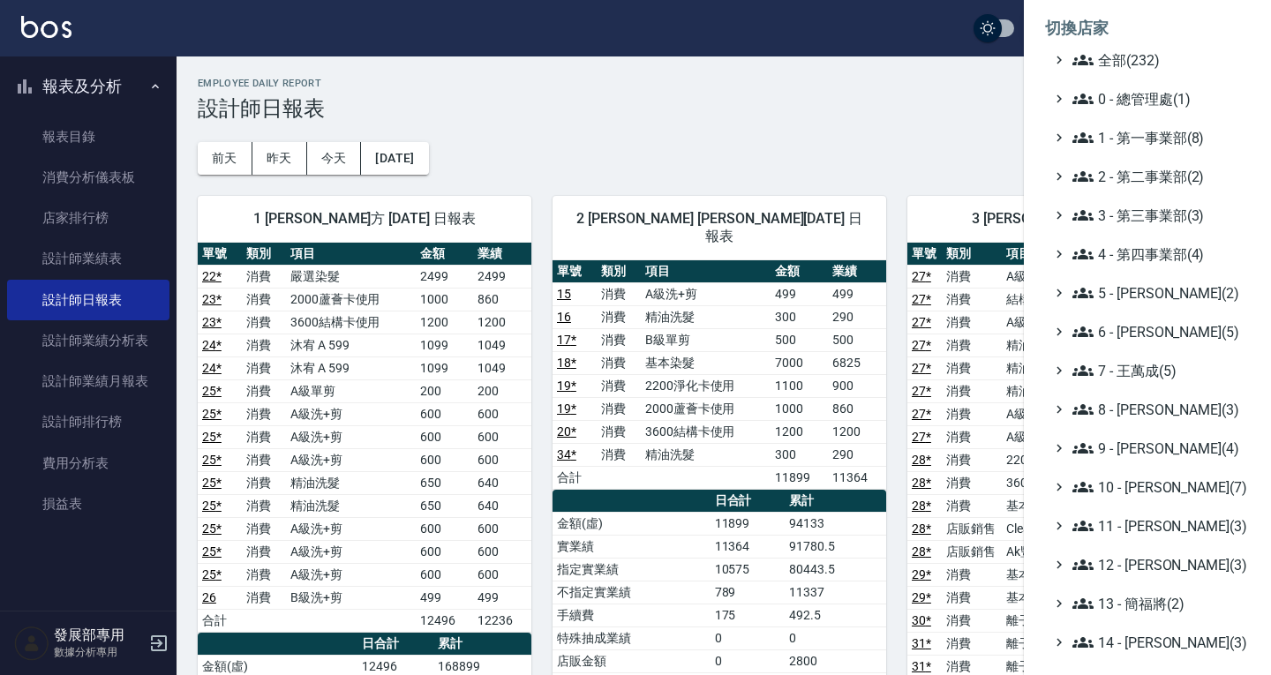
click at [923, 121] on div at bounding box center [635, 337] width 1271 height 675
